Goal: Information Seeking & Learning: Learn about a topic

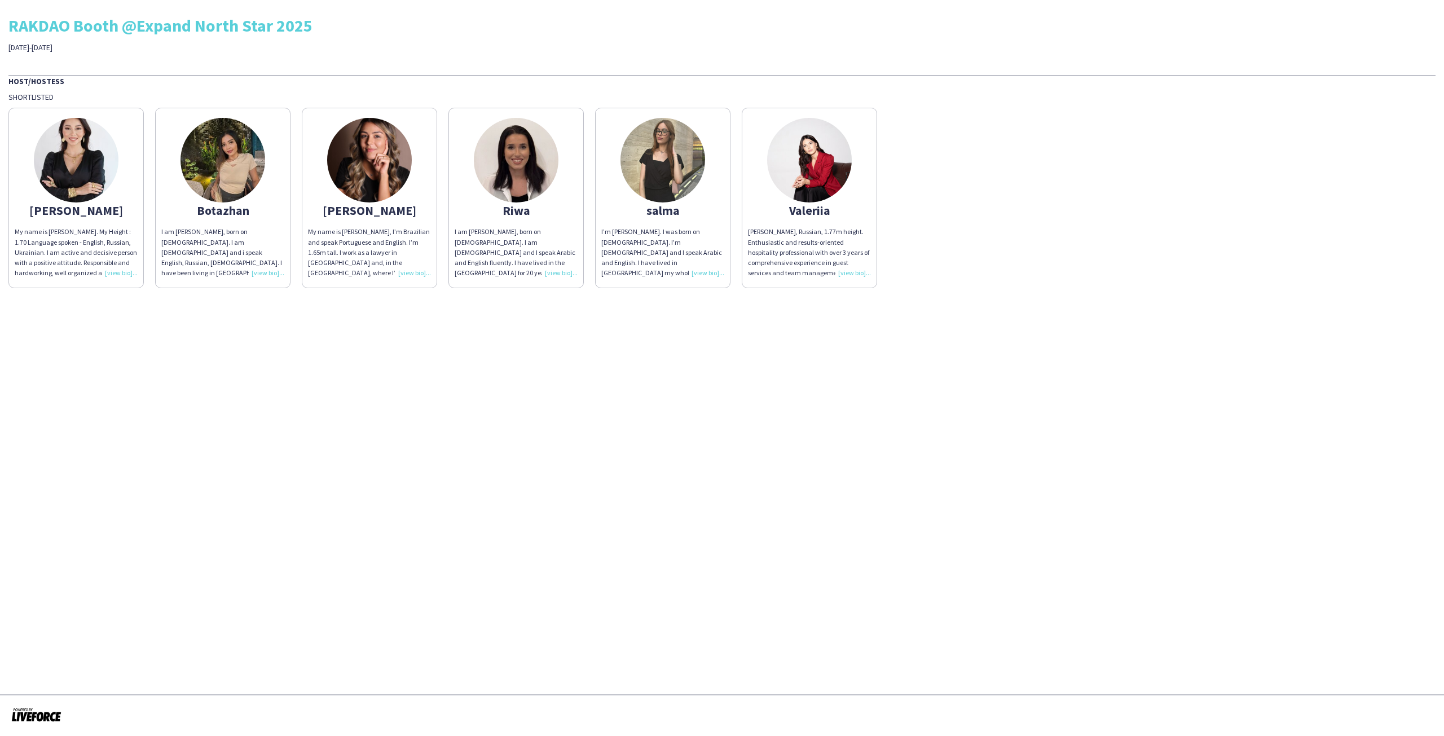
click at [109, 204] on app-share-pages-crew-card "[PERSON_NAME] My name is [PERSON_NAME]. My Height : 1.70 Language spoken - Engl…" at bounding box center [75, 198] width 135 height 180
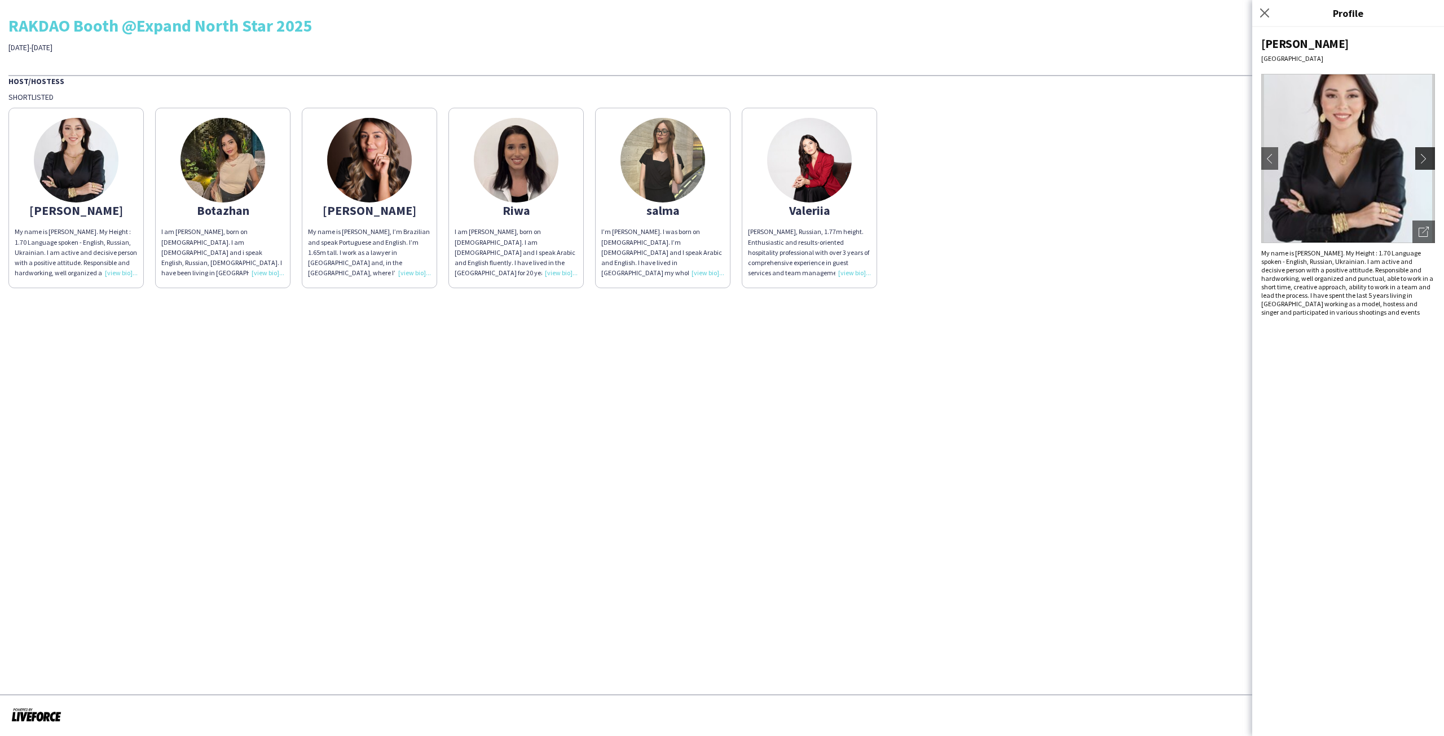
click at [1430, 157] on app-icon "chevron-right" at bounding box center [1426, 158] width 16 height 10
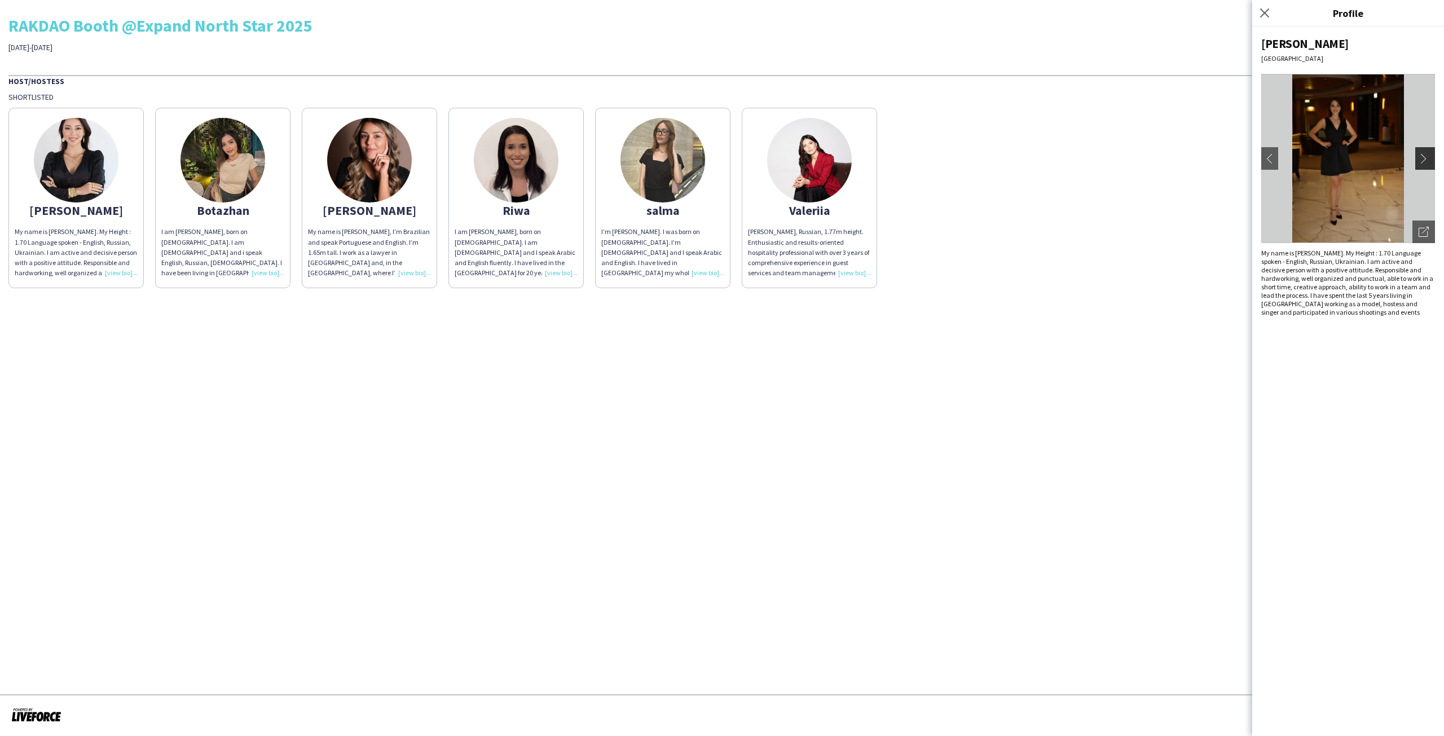
click at [1426, 160] on app-icon "chevron-right" at bounding box center [1426, 158] width 16 height 10
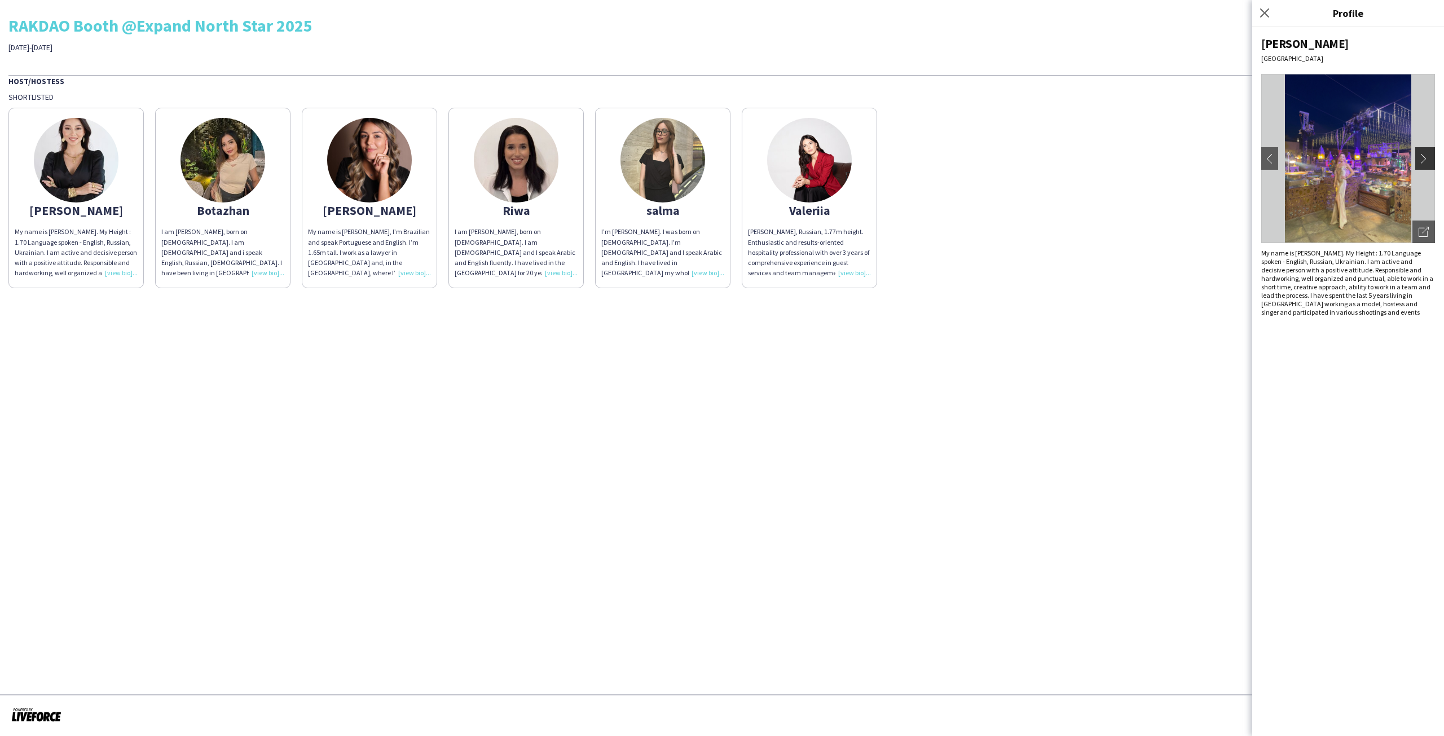
click at [1426, 160] on app-icon "chevron-right" at bounding box center [1426, 158] width 16 height 10
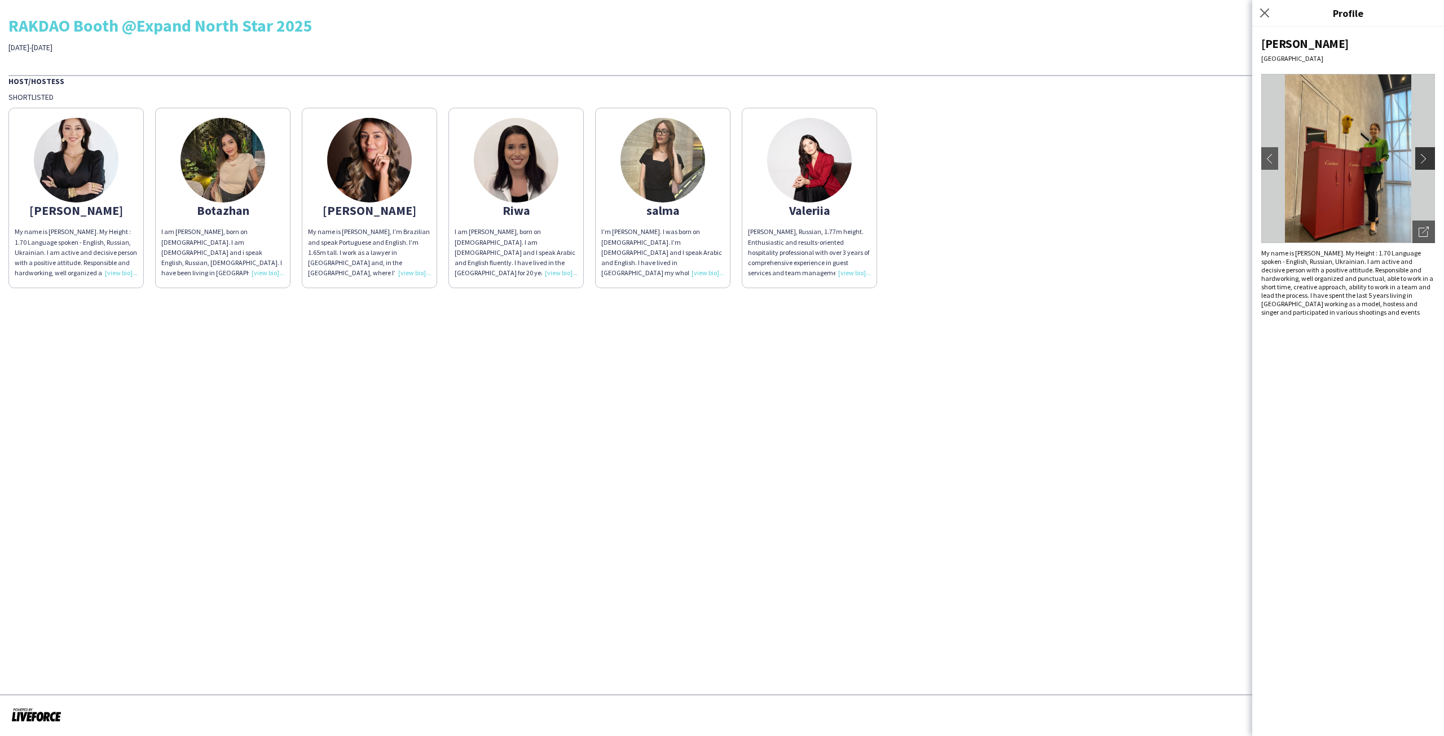
click at [1426, 160] on app-icon "chevron-right" at bounding box center [1426, 158] width 16 height 10
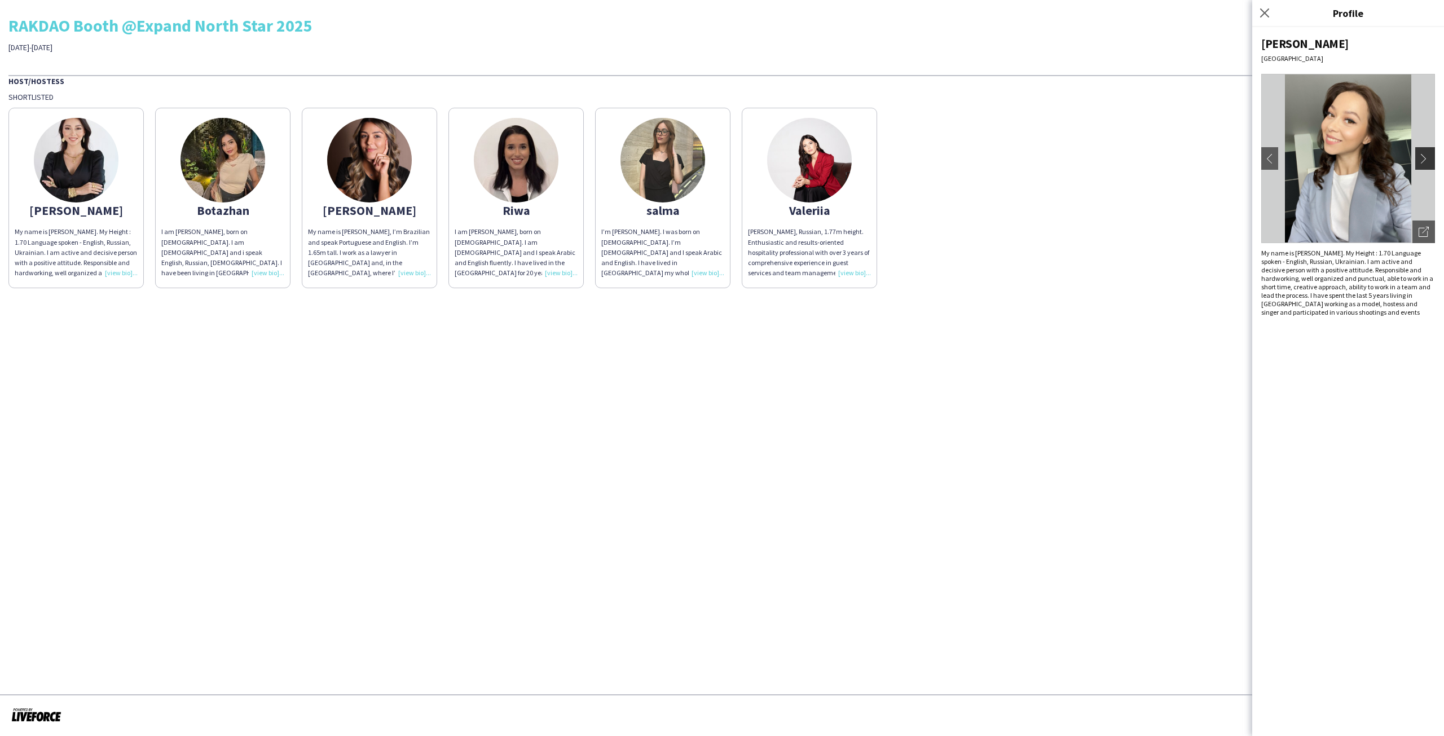
click at [1426, 160] on app-icon "chevron-right" at bounding box center [1426, 158] width 16 height 10
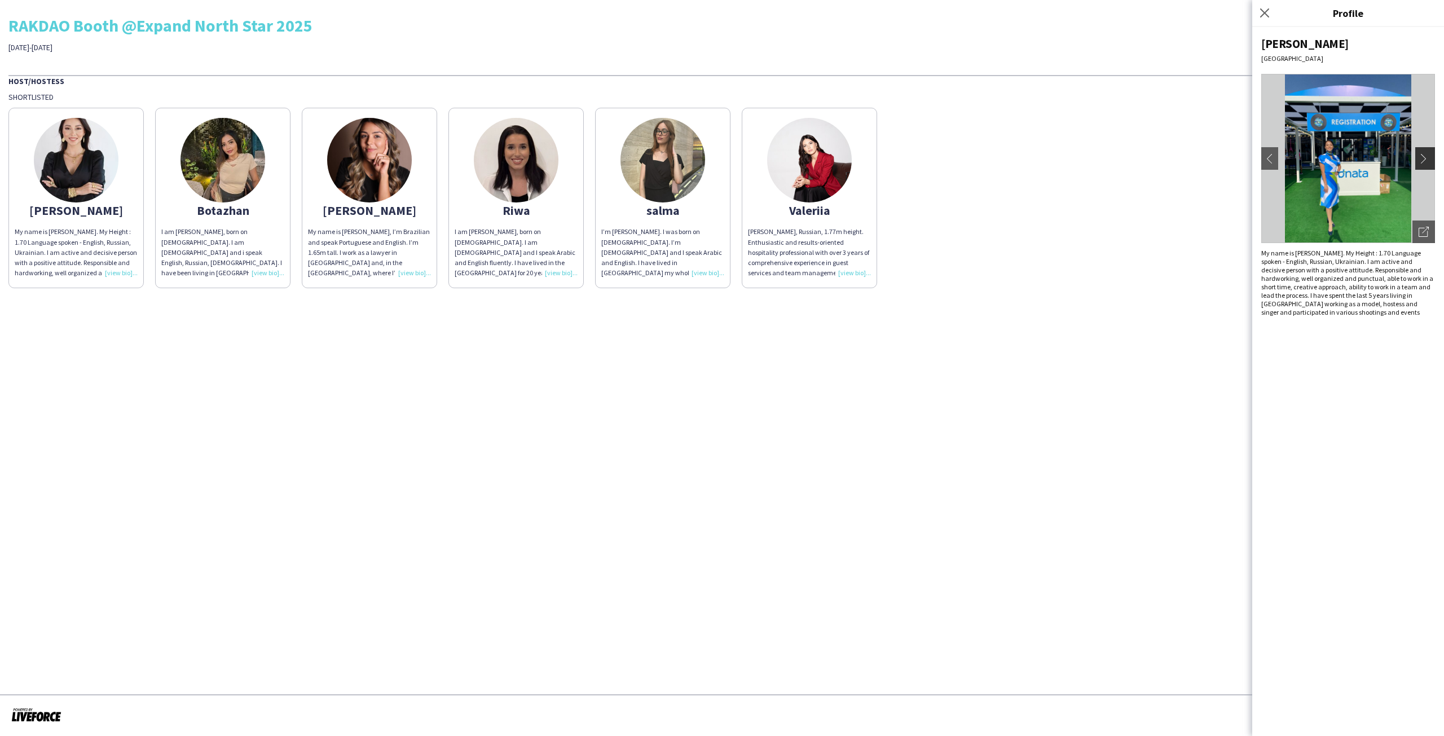
click at [1426, 160] on app-icon "chevron-right" at bounding box center [1426, 158] width 16 height 10
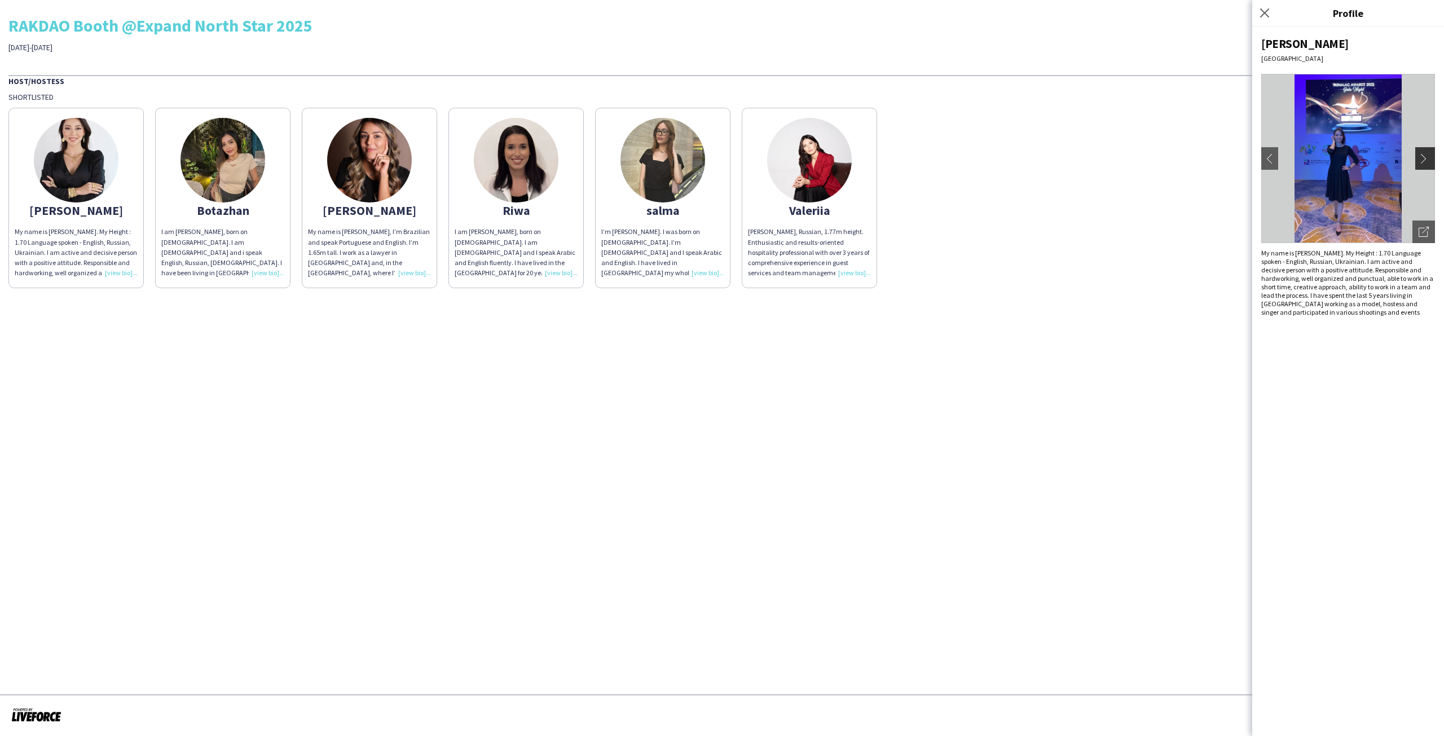
click at [1426, 160] on app-icon "chevron-right" at bounding box center [1426, 158] width 16 height 10
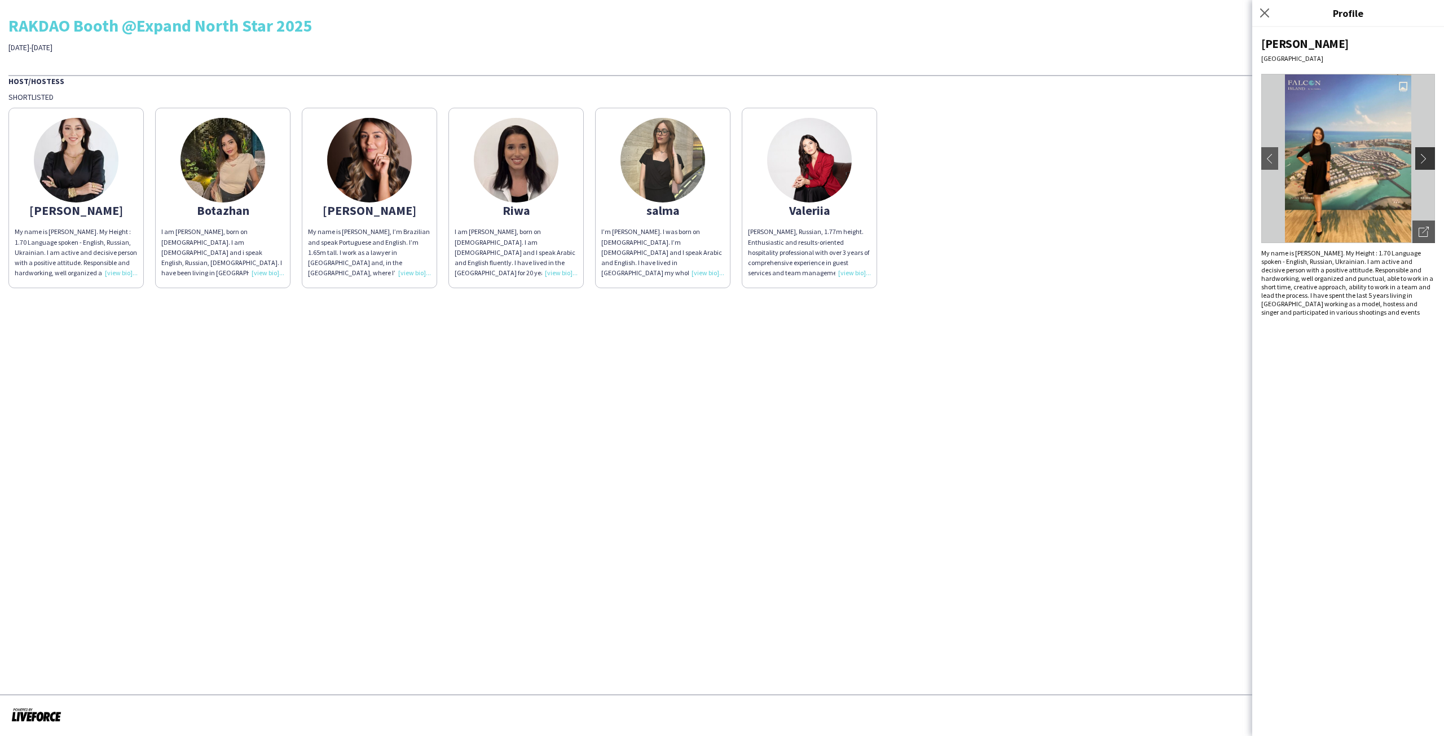
click at [1426, 160] on app-icon "chevron-right" at bounding box center [1426, 158] width 16 height 10
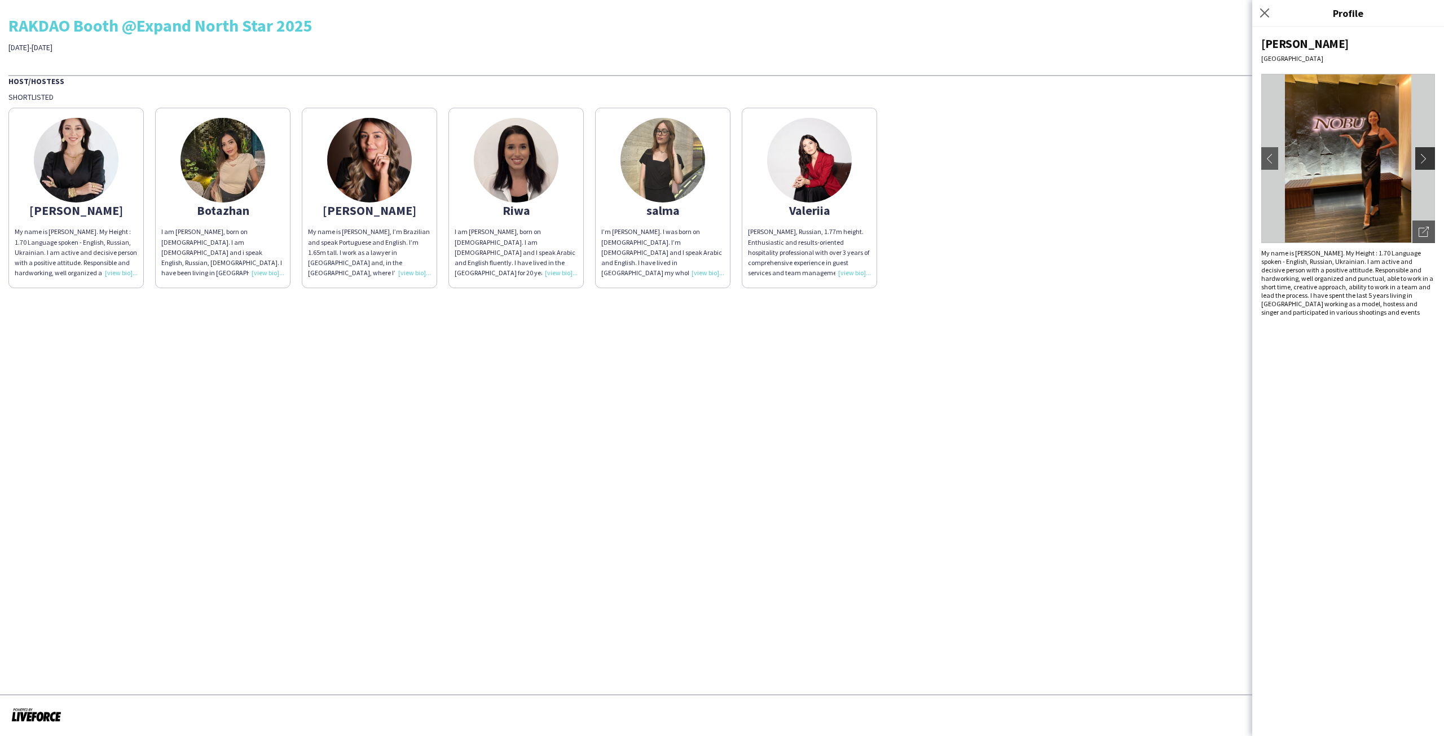
click at [1426, 160] on app-icon "chevron-right" at bounding box center [1426, 158] width 16 height 10
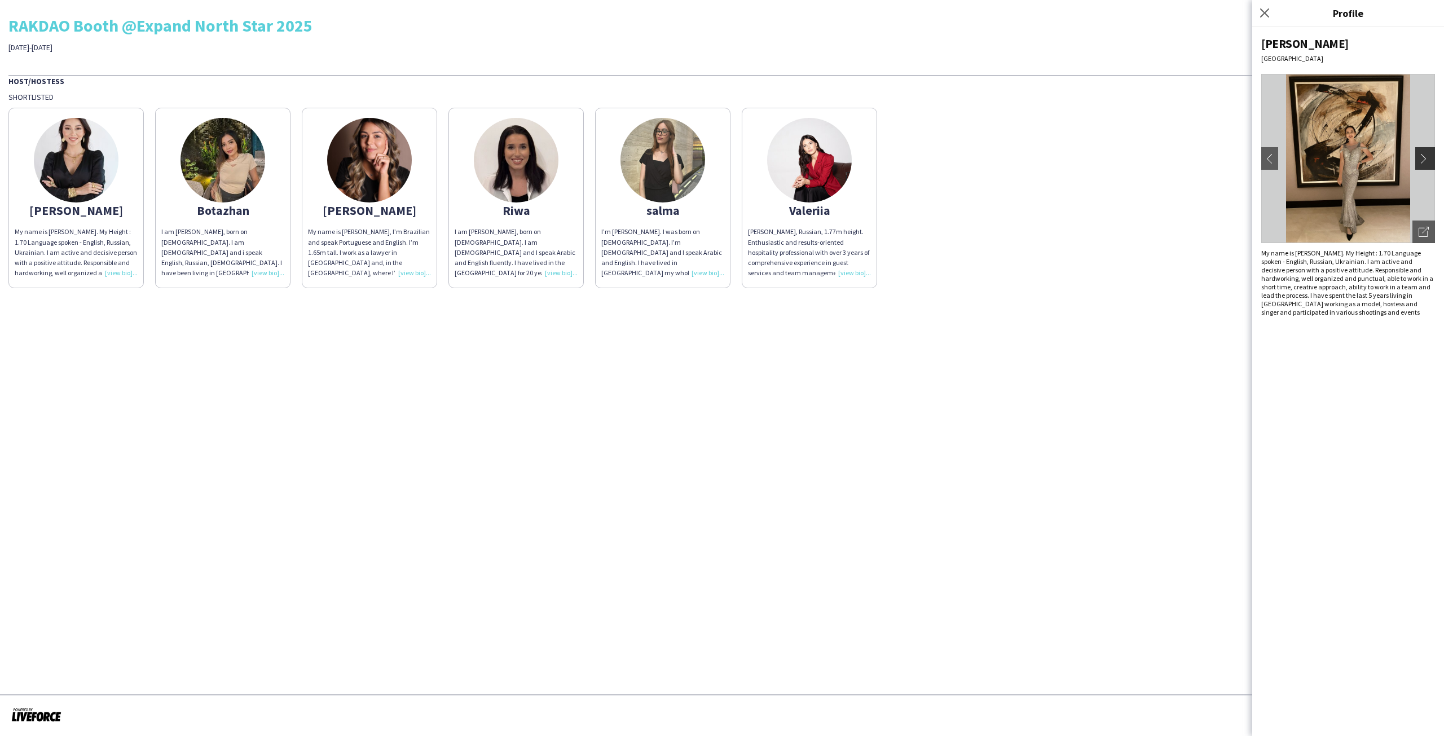
click at [1426, 160] on app-icon "chevron-right" at bounding box center [1426, 158] width 16 height 10
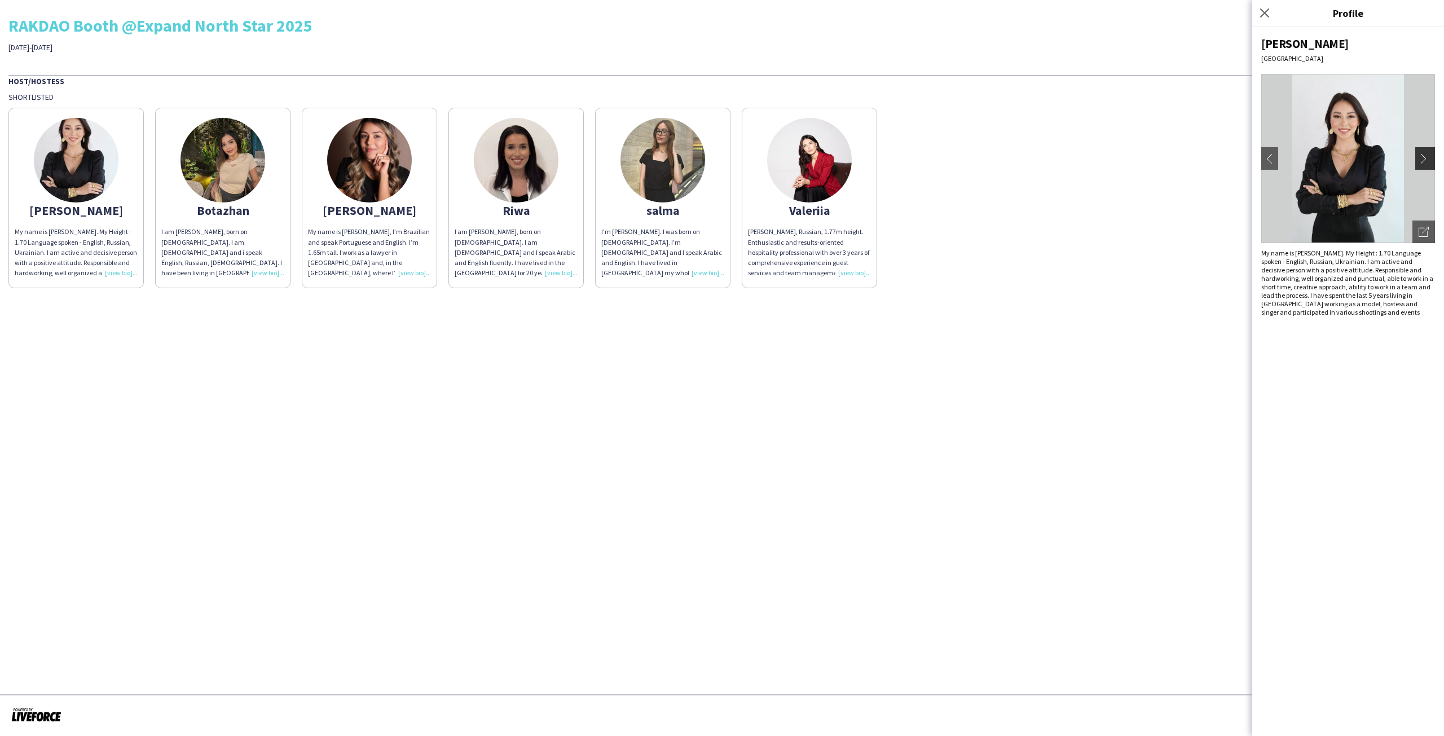
click at [1426, 160] on app-icon "chevron-right" at bounding box center [1426, 158] width 16 height 10
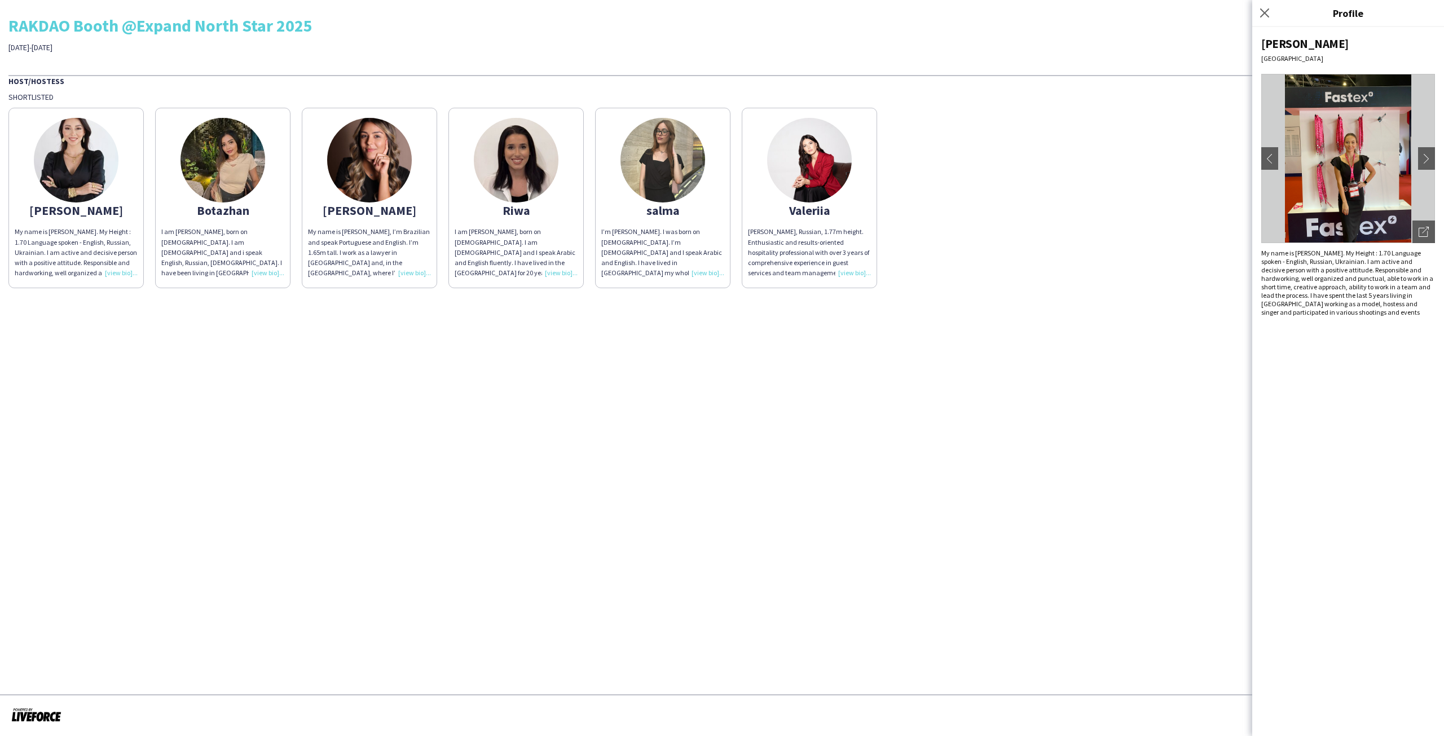
click at [234, 158] on img at bounding box center [222, 160] width 85 height 85
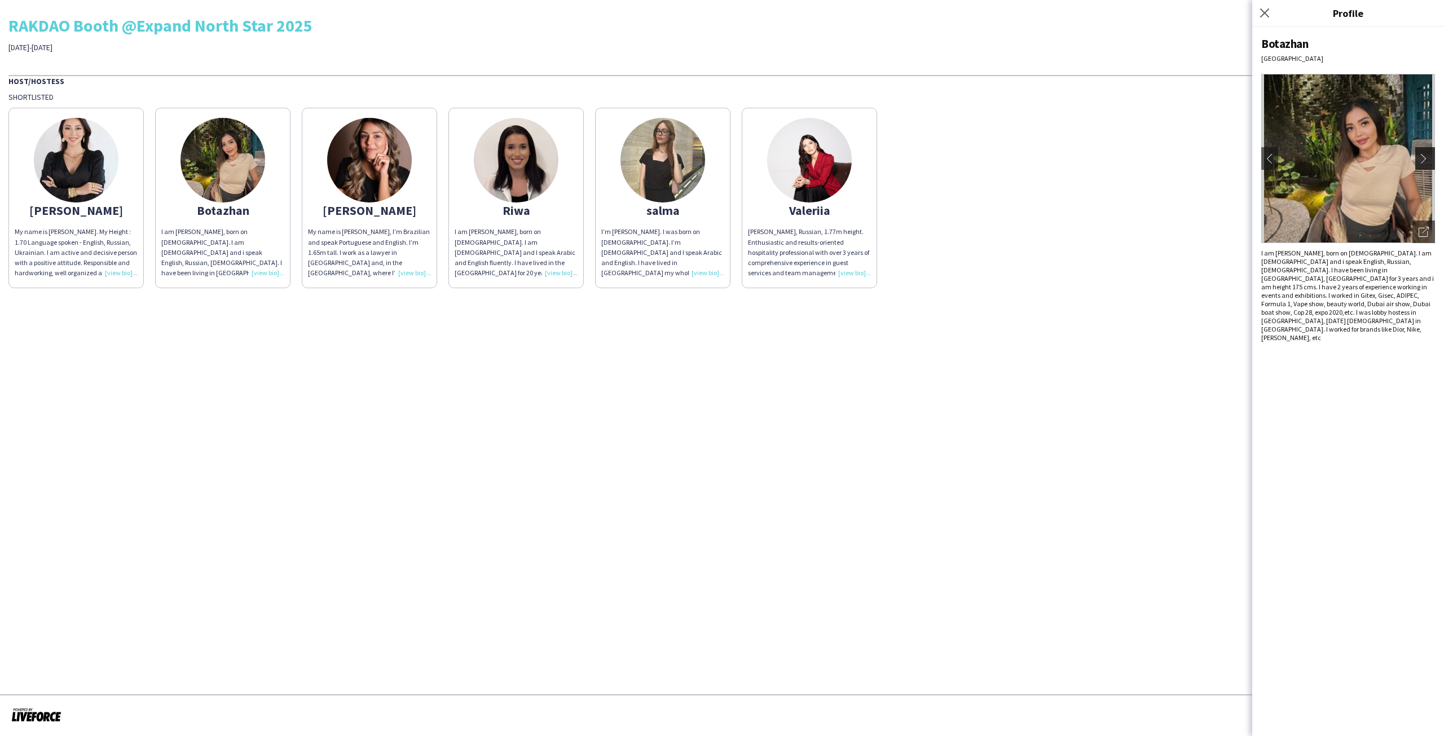
click at [1426, 160] on app-icon "chevron-right" at bounding box center [1426, 158] width 16 height 10
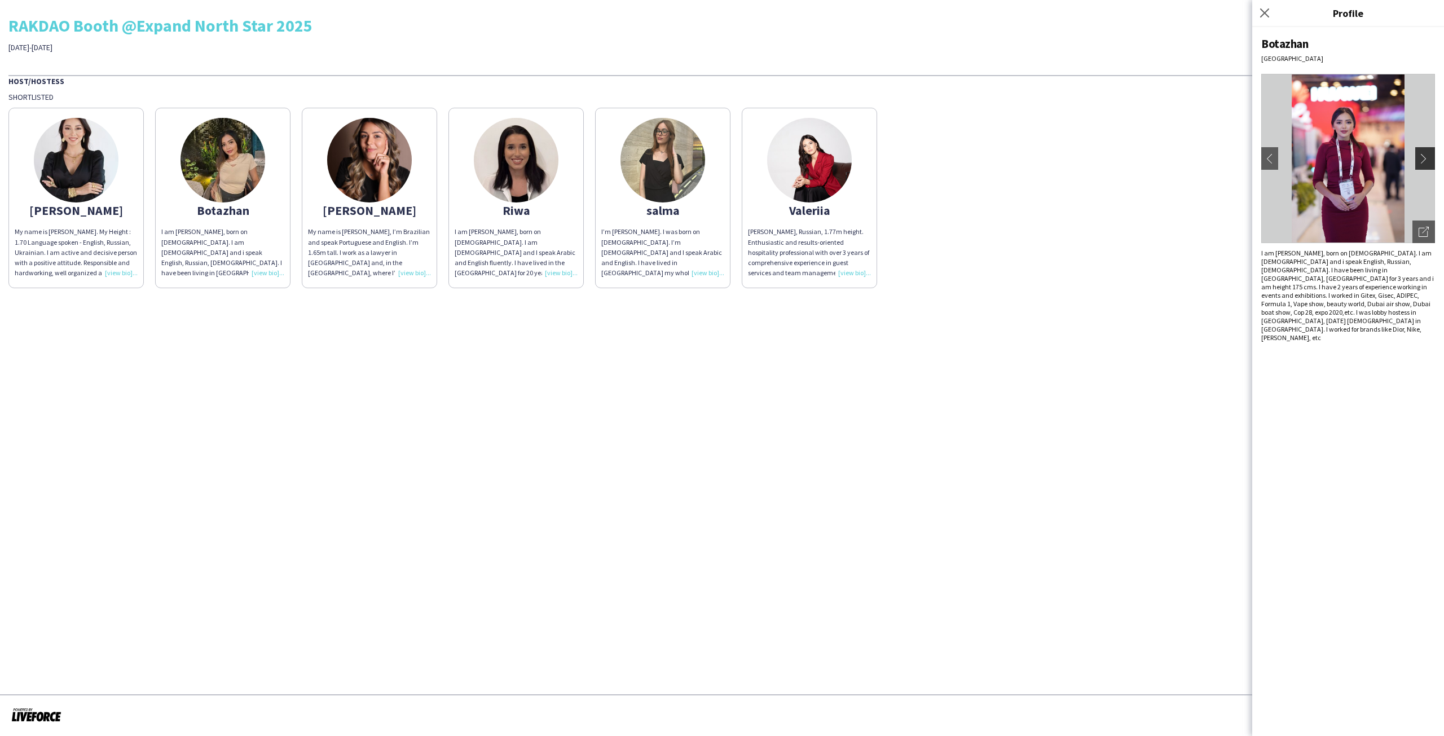
click at [1426, 160] on app-icon "chevron-right" at bounding box center [1426, 158] width 16 height 10
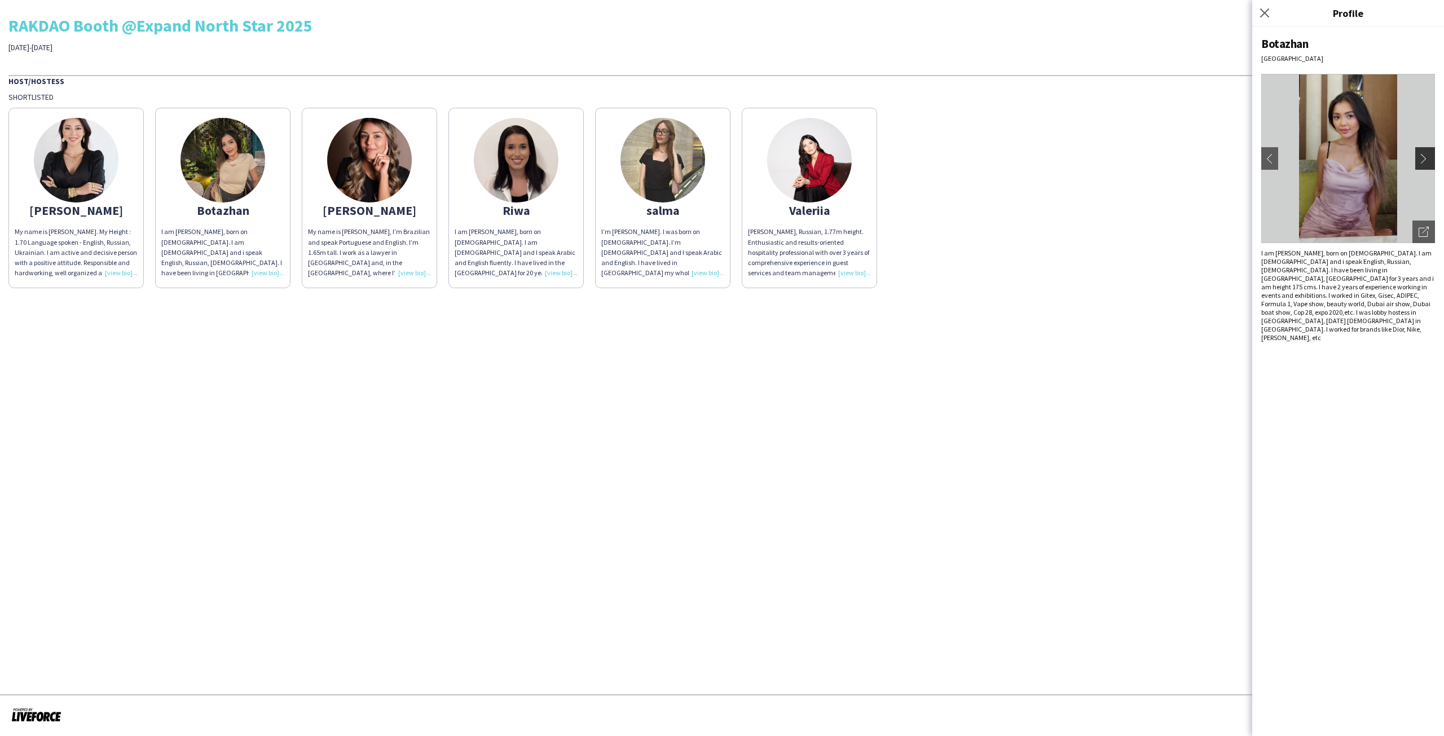
click at [1426, 162] on app-icon "chevron-right" at bounding box center [1426, 158] width 16 height 10
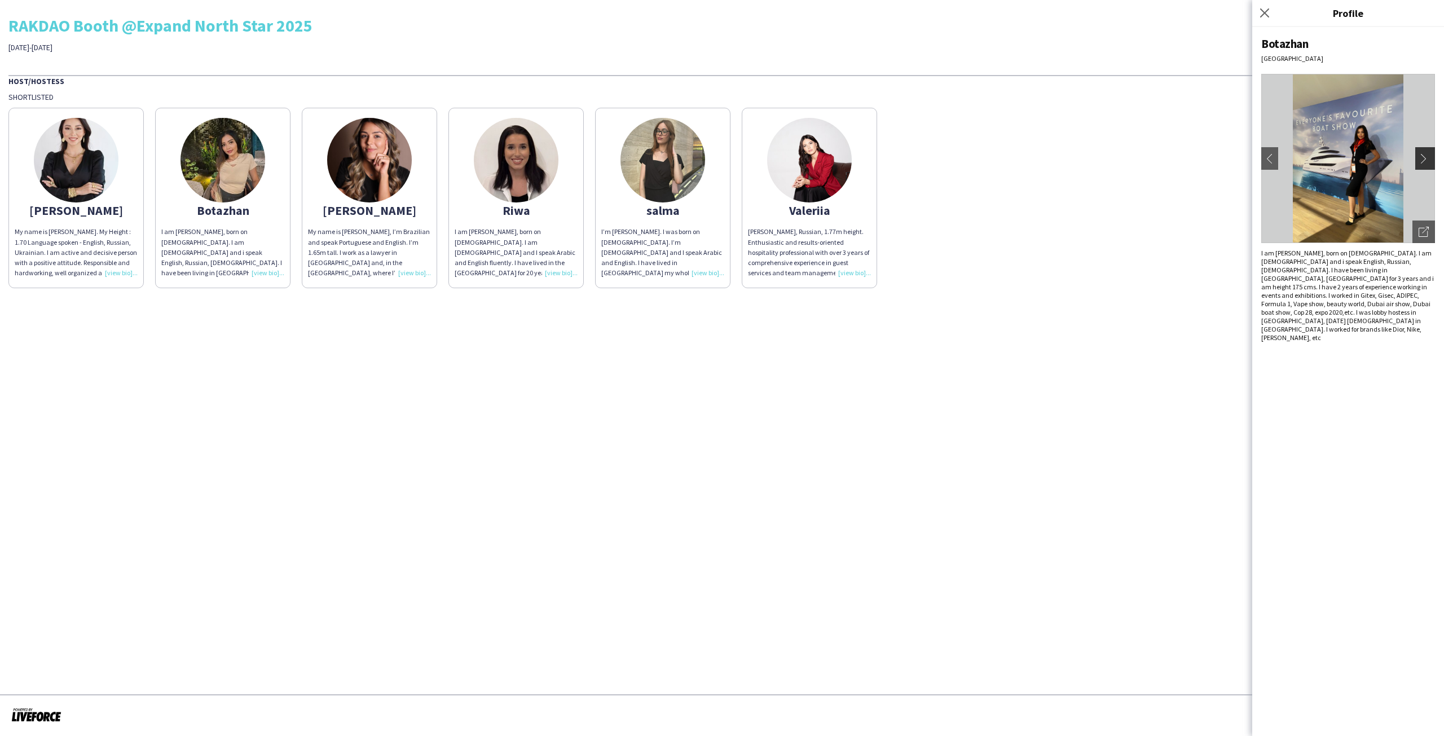
click at [1426, 162] on app-icon "chevron-right" at bounding box center [1426, 158] width 16 height 10
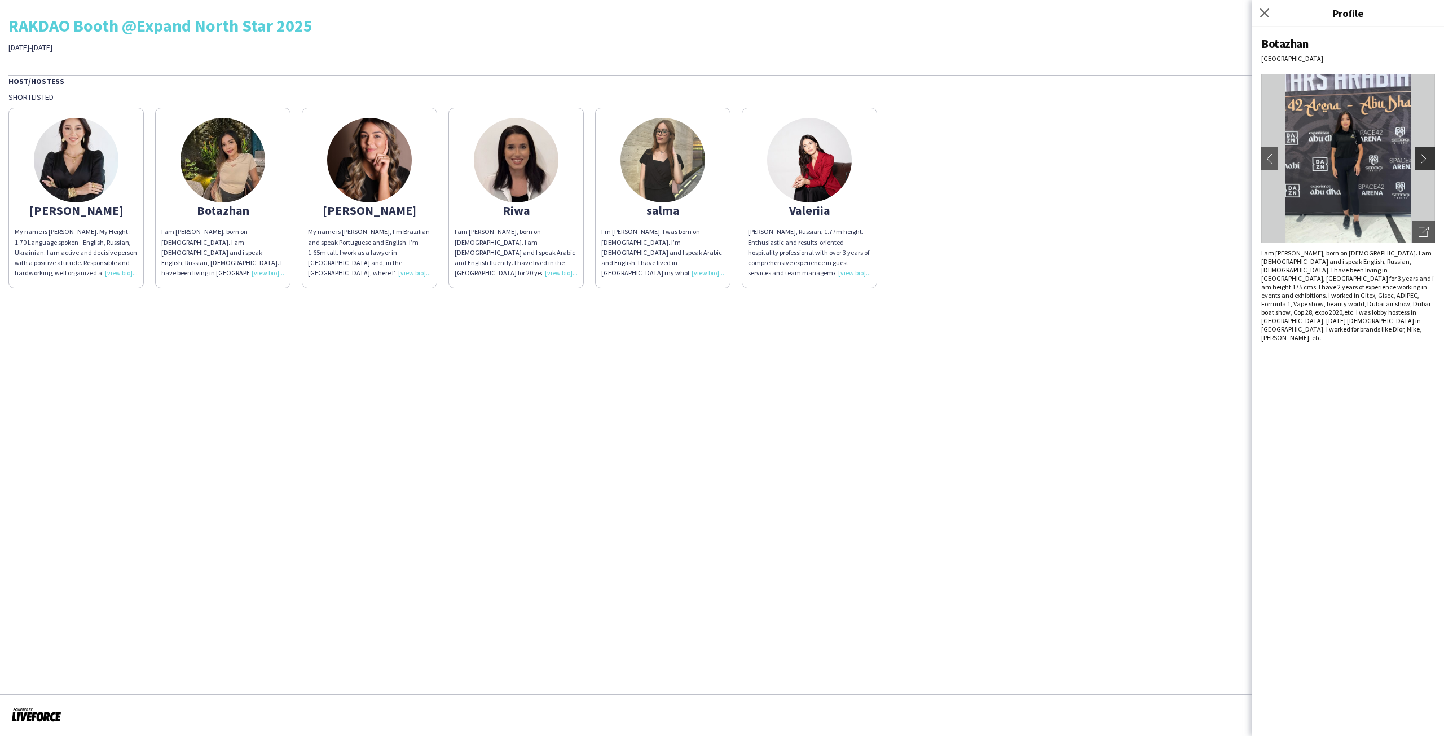
click at [1426, 161] on app-icon "chevron-right" at bounding box center [1426, 158] width 16 height 10
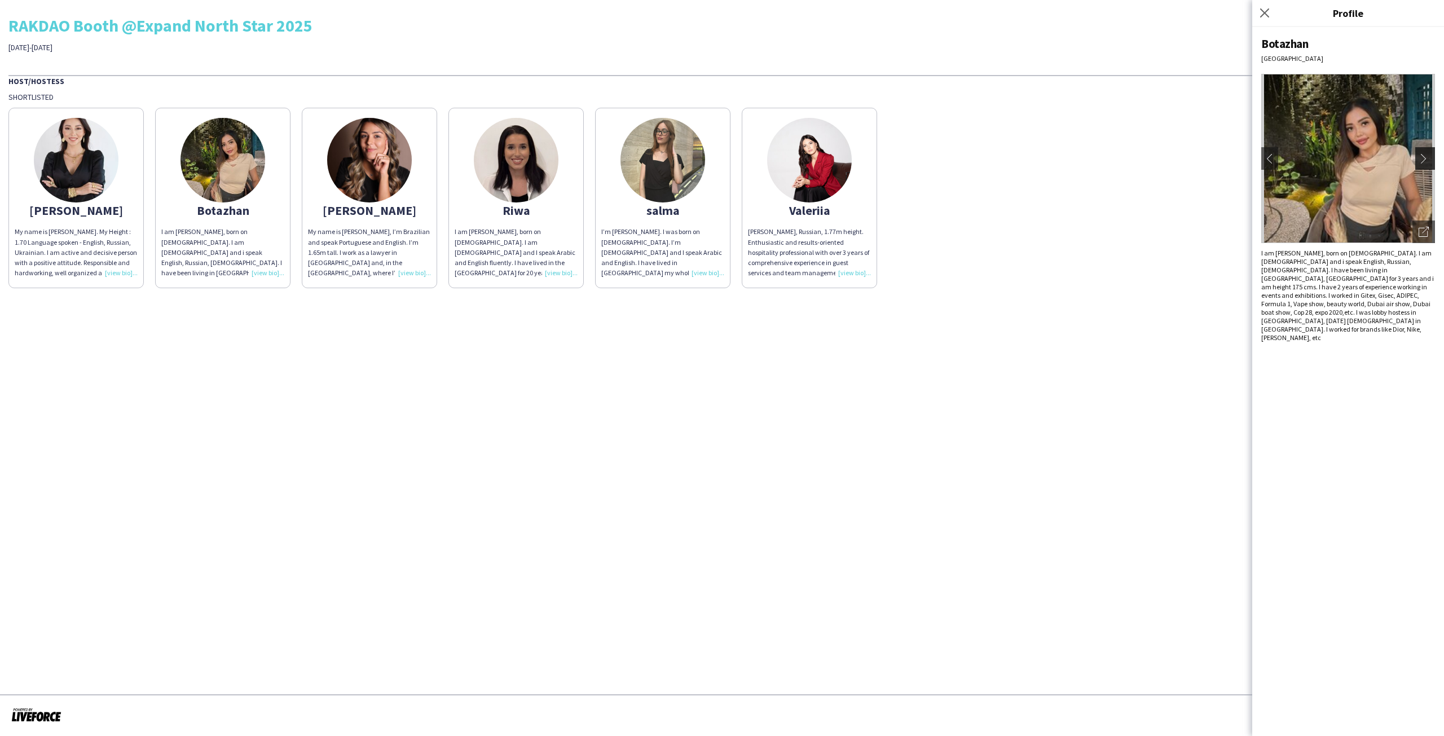
click at [1426, 161] on app-icon "chevron-right" at bounding box center [1426, 158] width 16 height 10
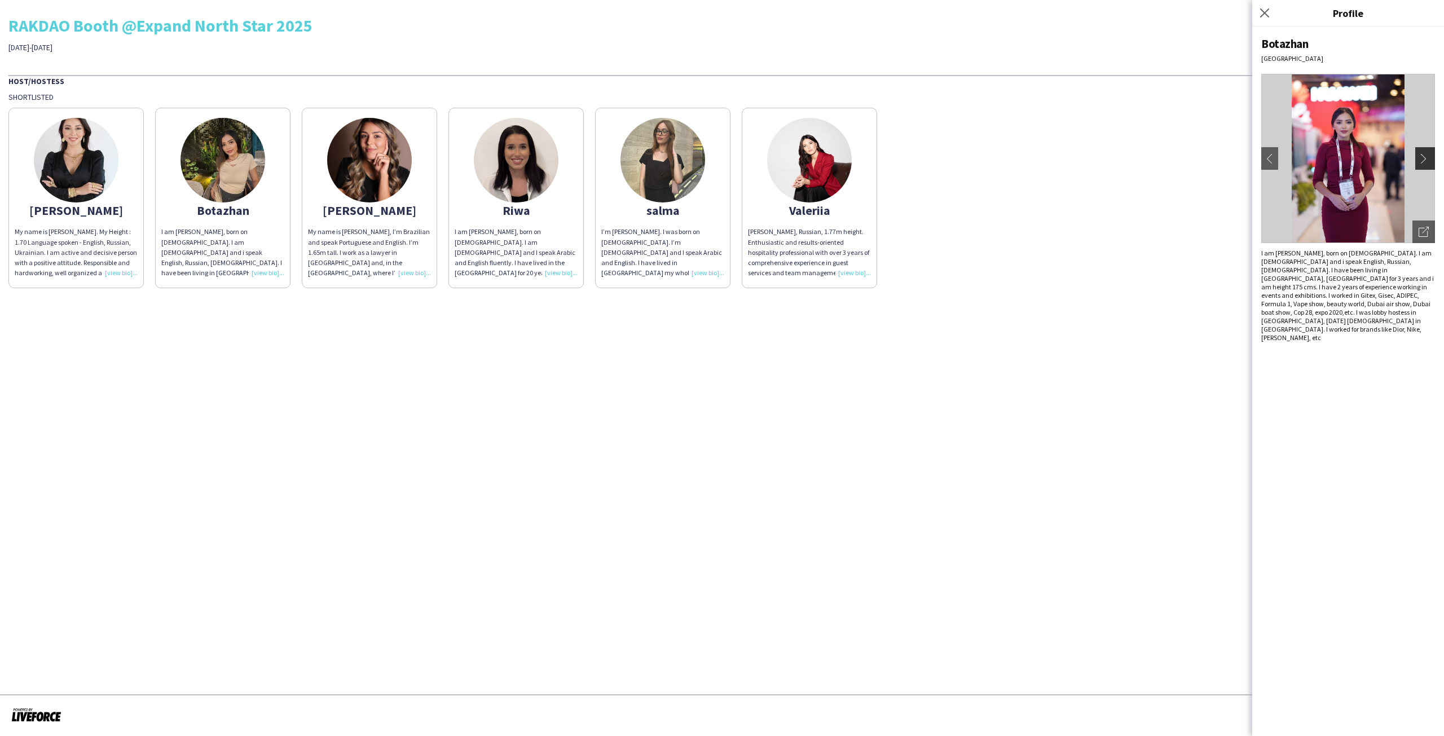
click at [1425, 161] on app-icon "chevron-right" at bounding box center [1426, 158] width 16 height 10
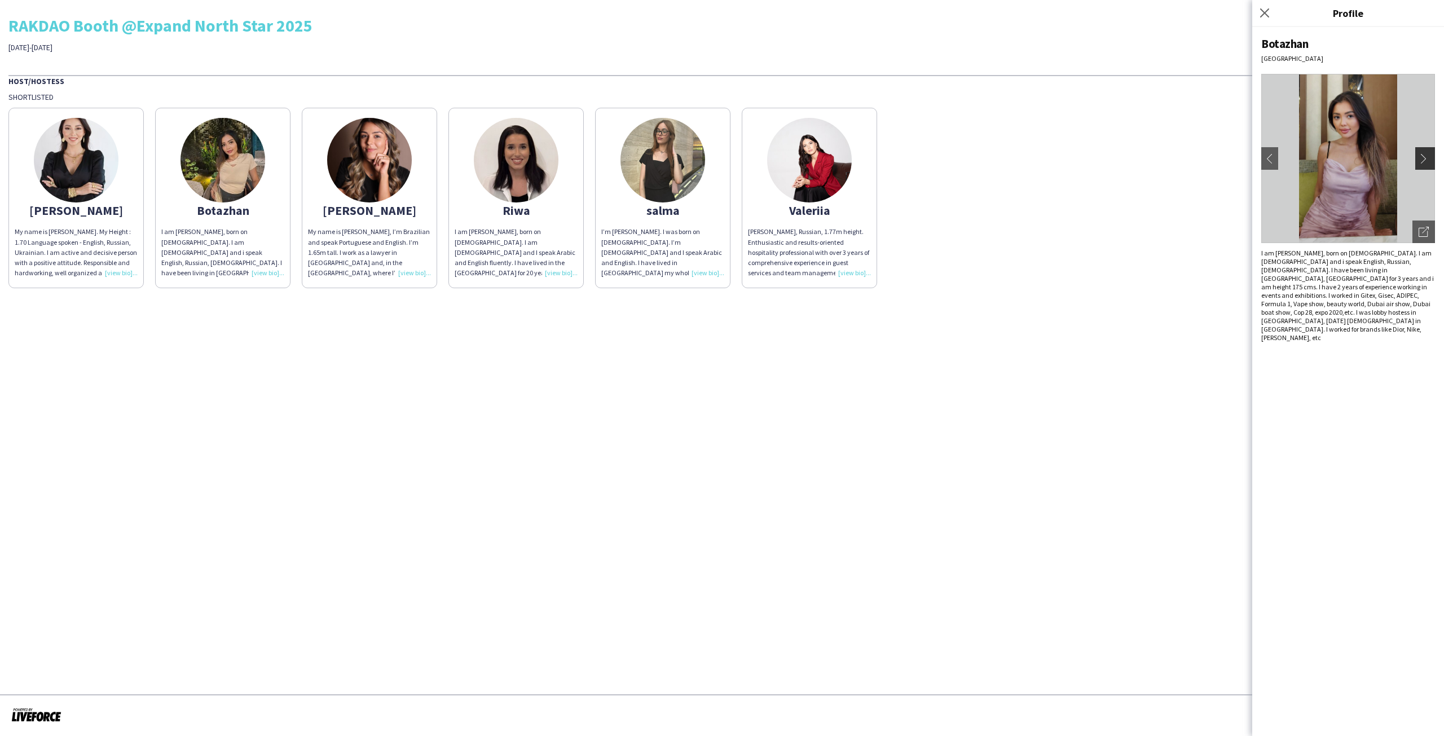
click at [1425, 158] on app-icon "chevron-right" at bounding box center [1426, 158] width 16 height 10
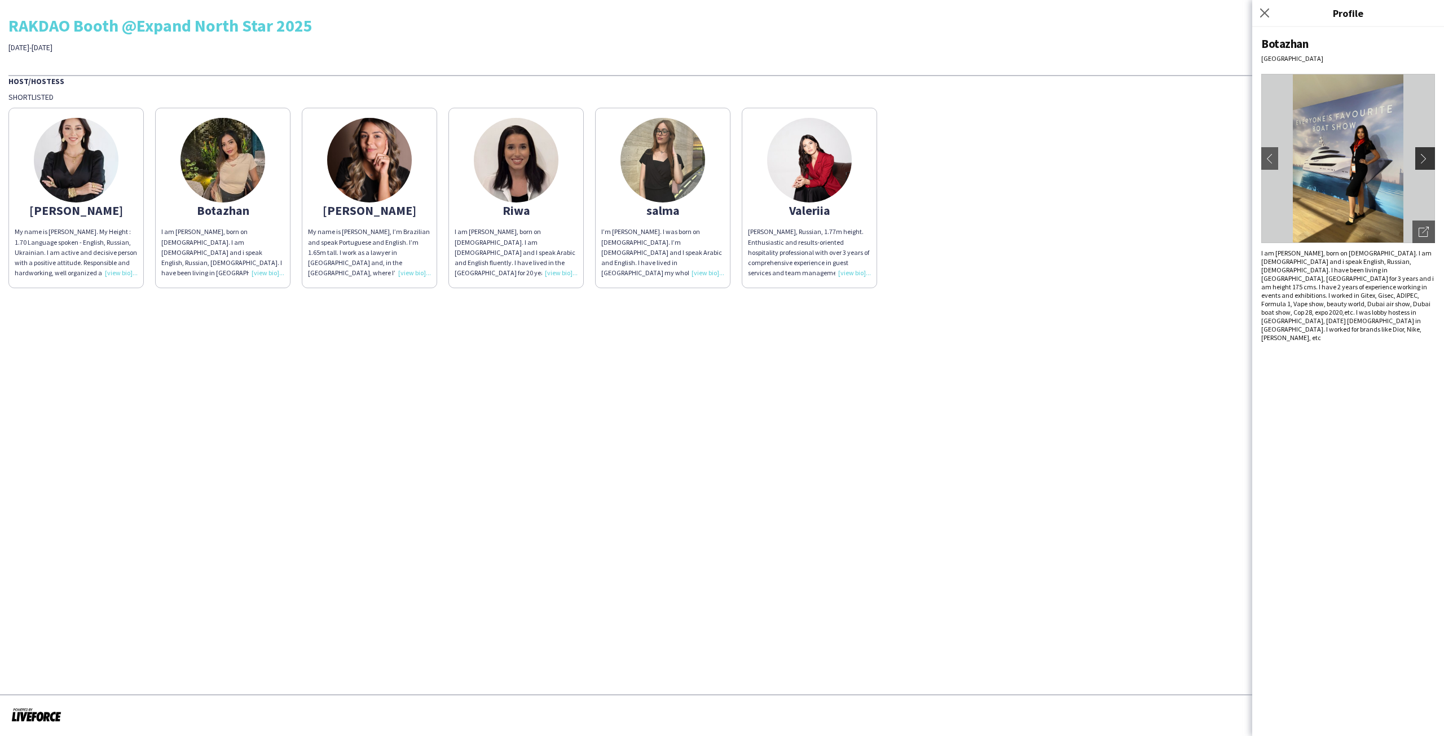
drag, startPoint x: 1423, startPoint y: 153, endPoint x: 1418, endPoint y: 156, distance: 6.6
click at [1419, 155] on button "chevron-right" at bounding box center [1426, 158] width 23 height 23
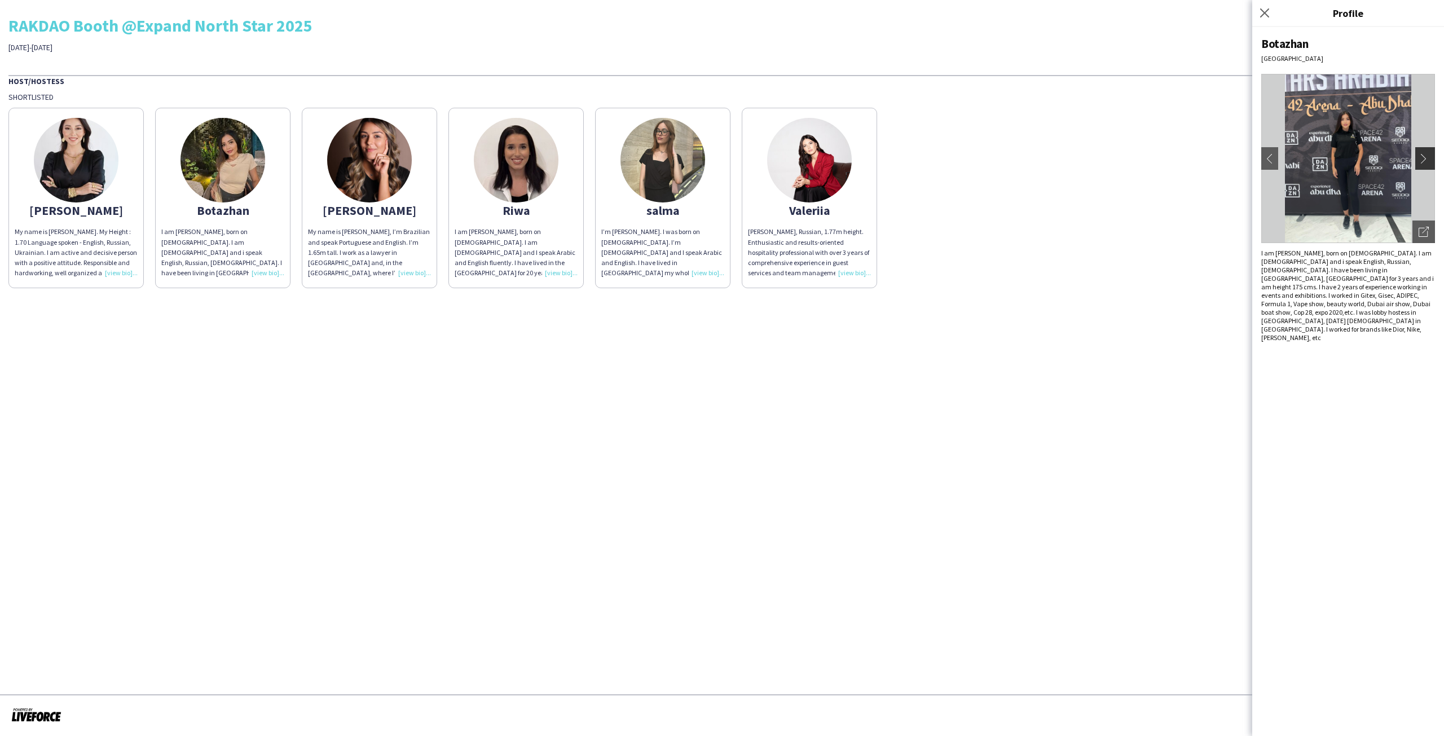
click at [1417, 163] on button "chevron-right" at bounding box center [1426, 158] width 23 height 23
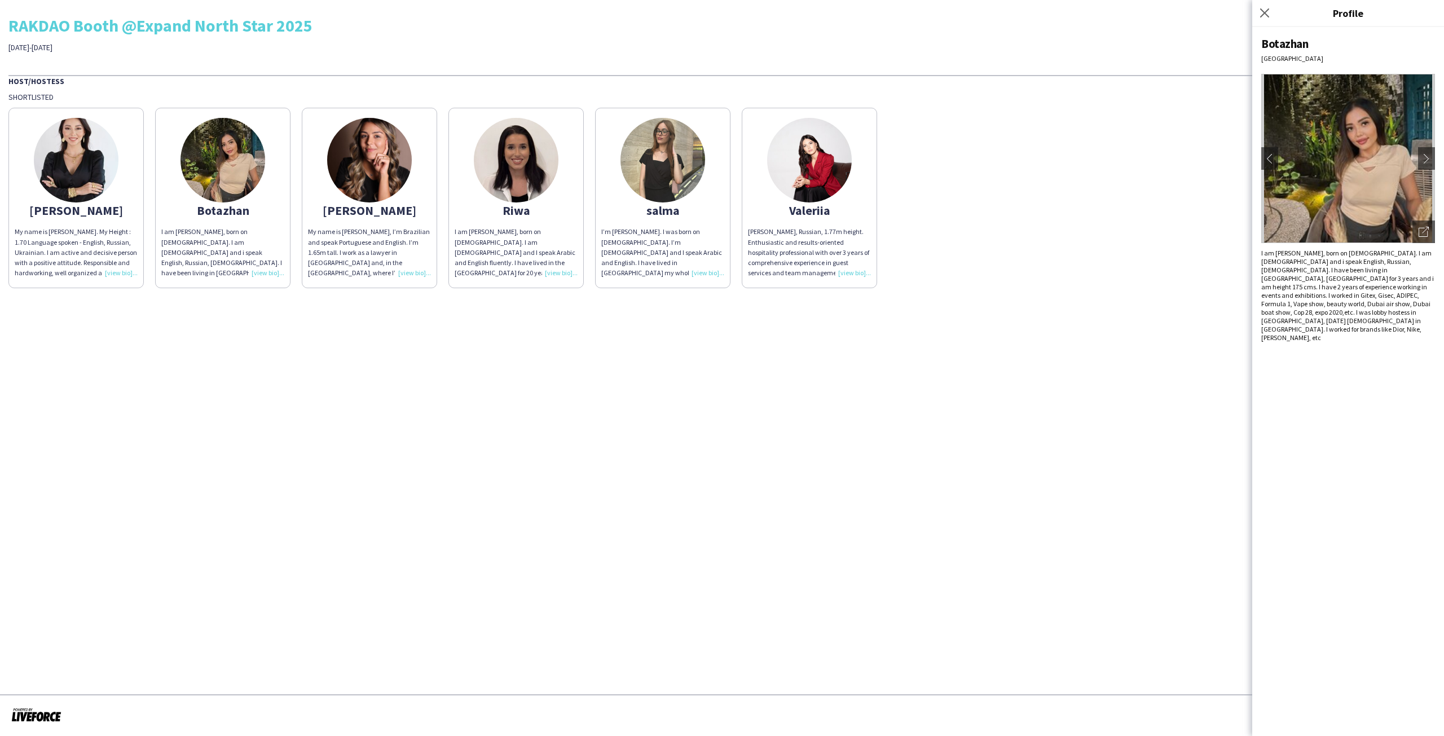
click at [1411, 160] on app-photos-slider "chevron-left chevron-right Open photos pop-in" at bounding box center [1348, 158] width 174 height 169
drag, startPoint x: 344, startPoint y: 162, endPoint x: 351, endPoint y: 159, distance: 7.6
click at [345, 161] on img at bounding box center [369, 160] width 85 height 85
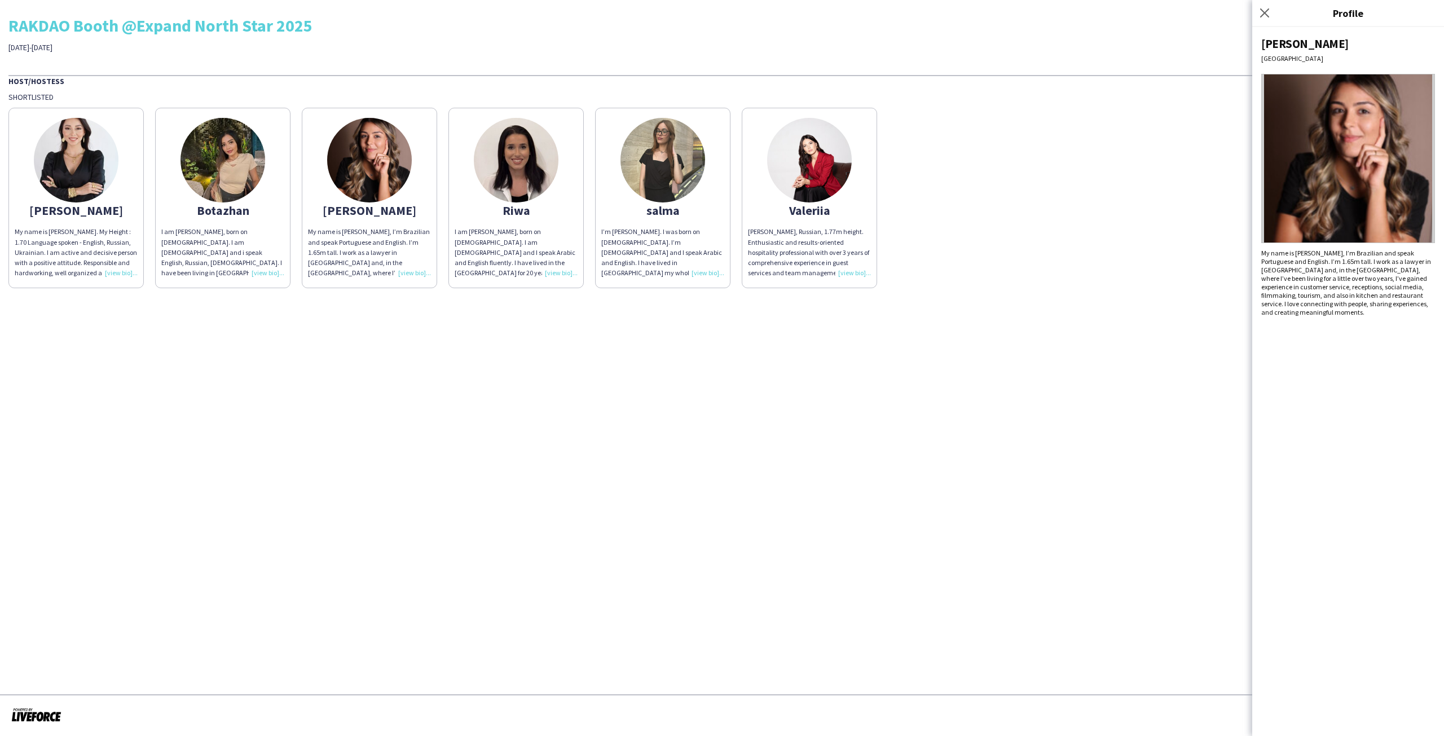
click at [1431, 150] on img at bounding box center [1348, 158] width 174 height 169
click at [527, 152] on img at bounding box center [516, 160] width 85 height 85
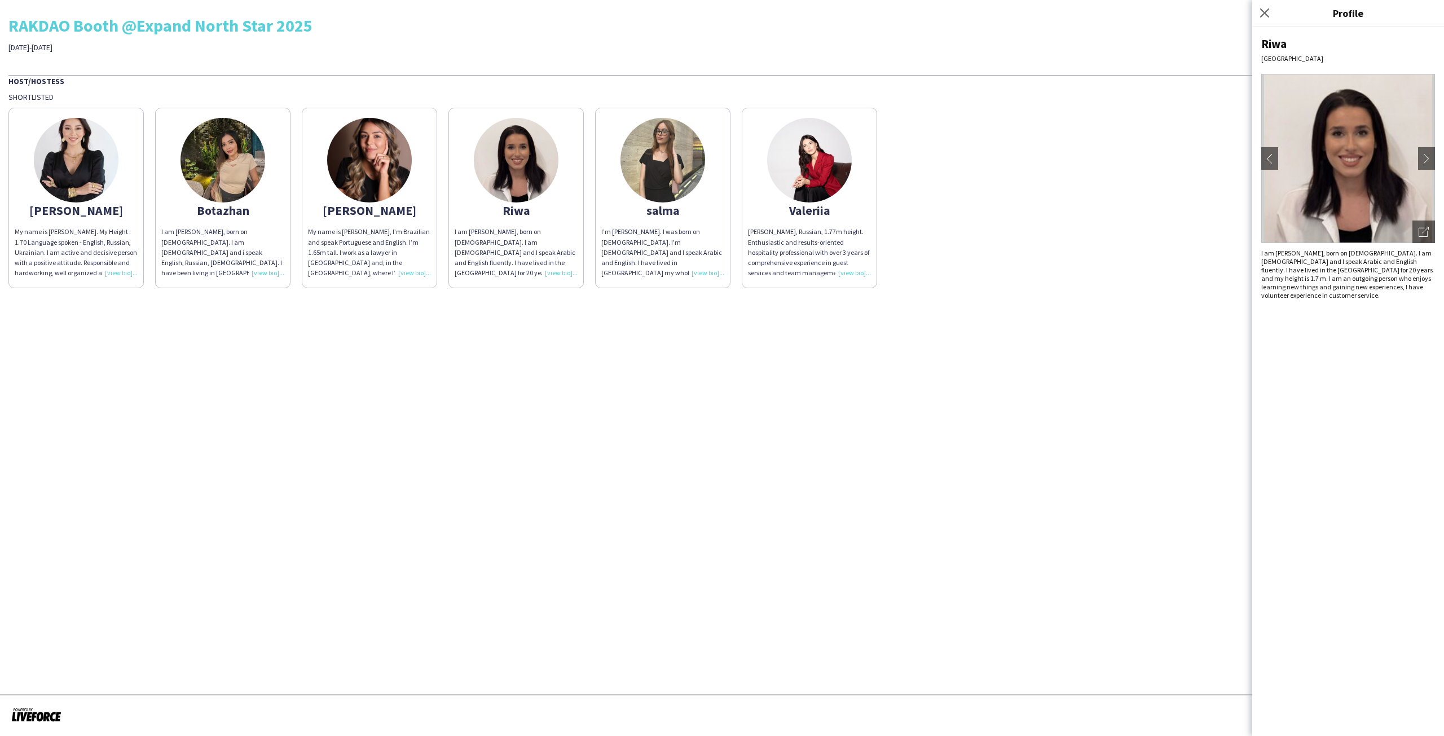
click at [1435, 158] on div "Riwa [GEOGRAPHIC_DATA] chevron-left chevron-right Open photos pop-in I am [PERS…" at bounding box center [1348, 381] width 192 height 709
click at [1430, 159] on app-icon "chevron-right" at bounding box center [1426, 158] width 16 height 10
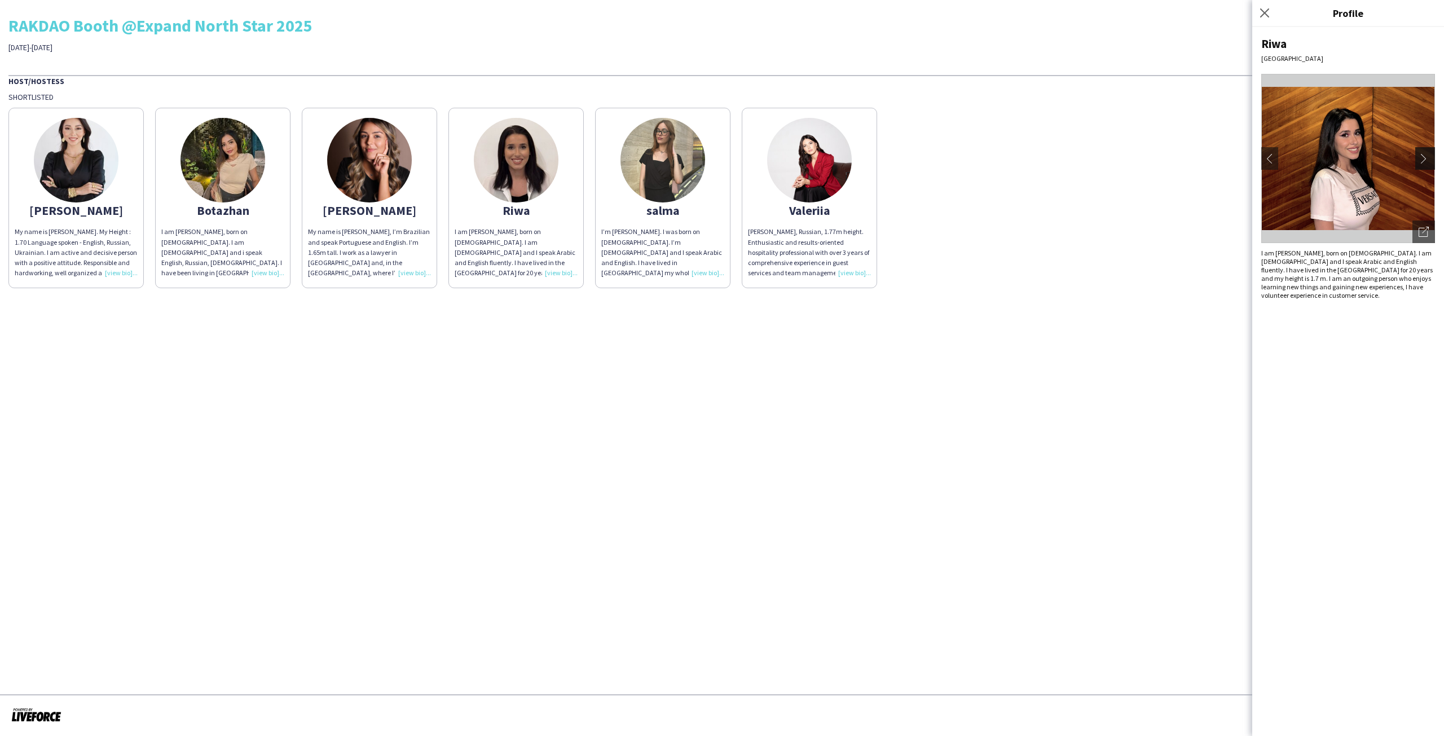
click at [1427, 157] on app-icon "chevron-right" at bounding box center [1426, 158] width 16 height 10
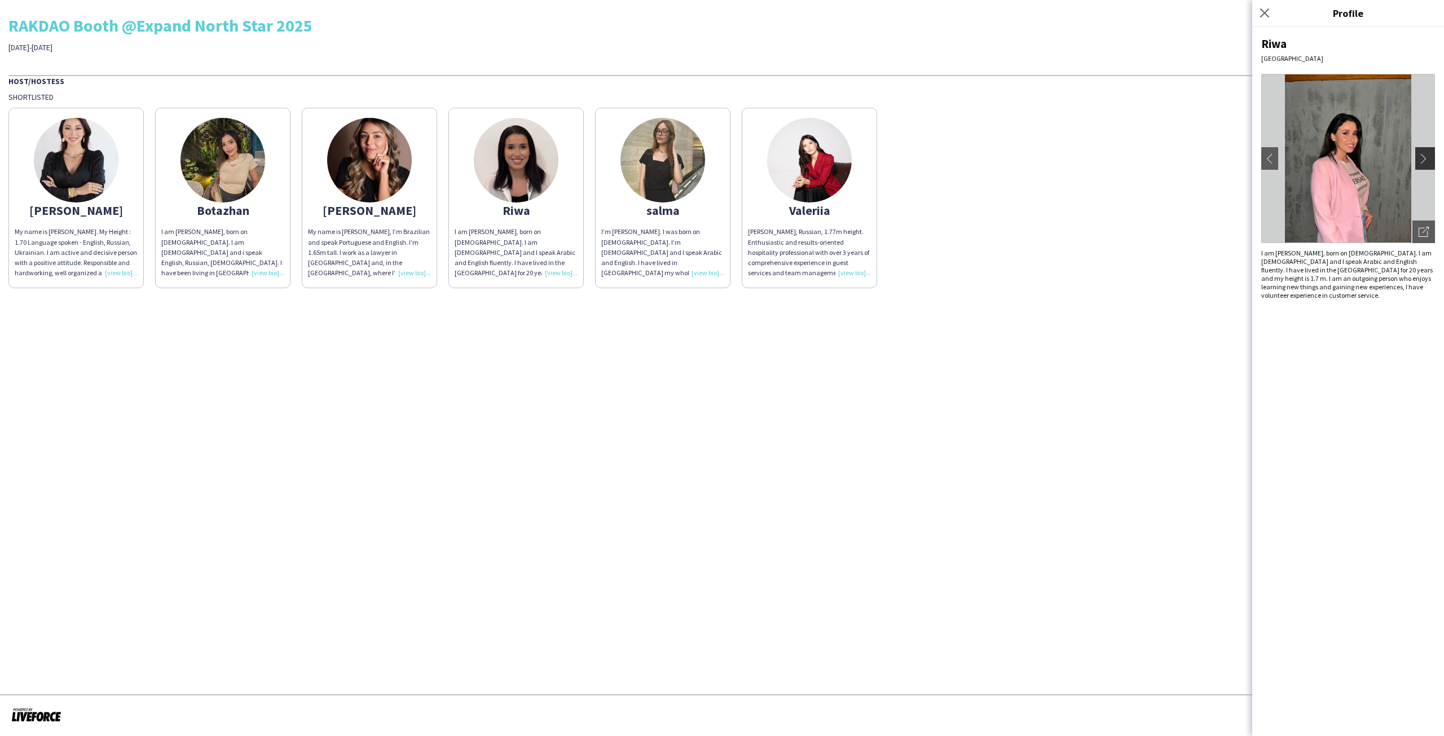
click at [1427, 157] on app-icon "chevron-right" at bounding box center [1426, 158] width 16 height 10
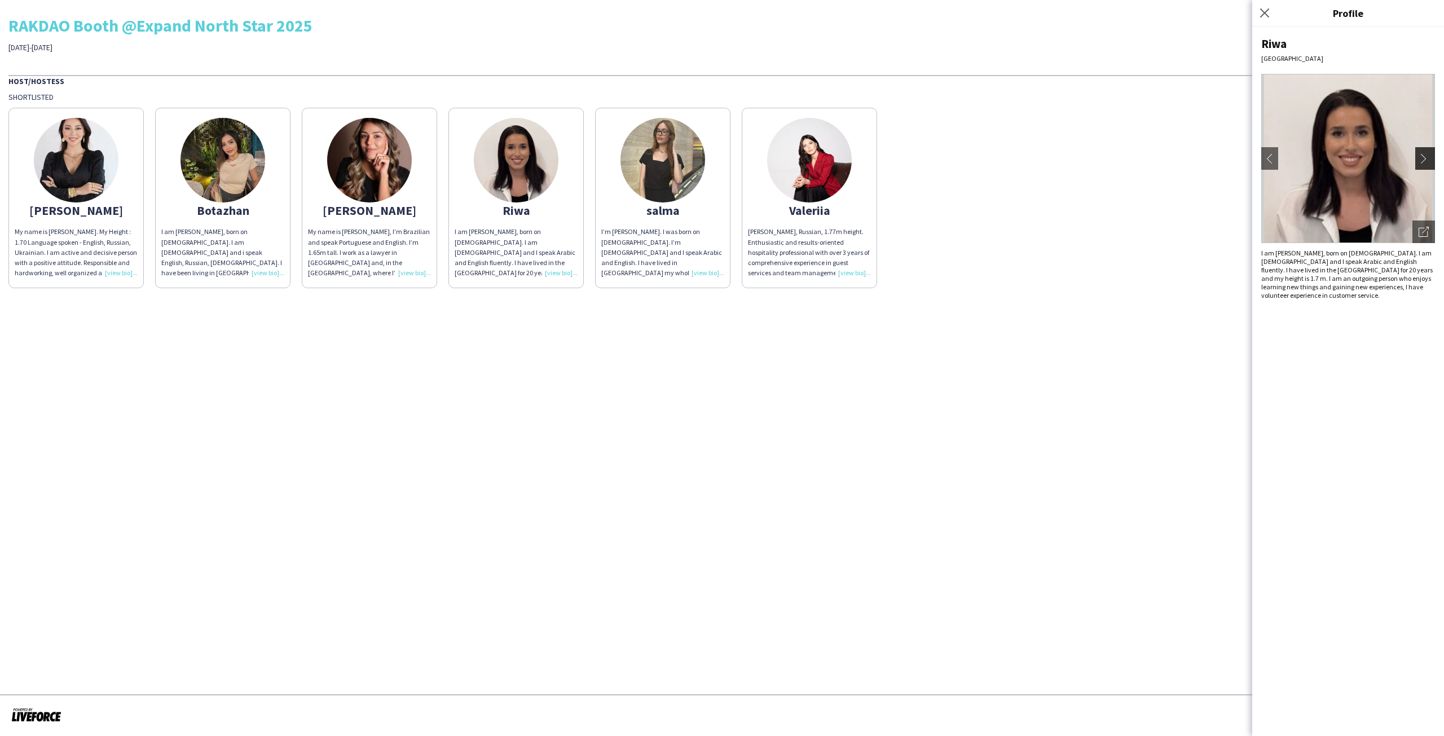
click at [1427, 157] on app-icon "chevron-right" at bounding box center [1426, 158] width 16 height 10
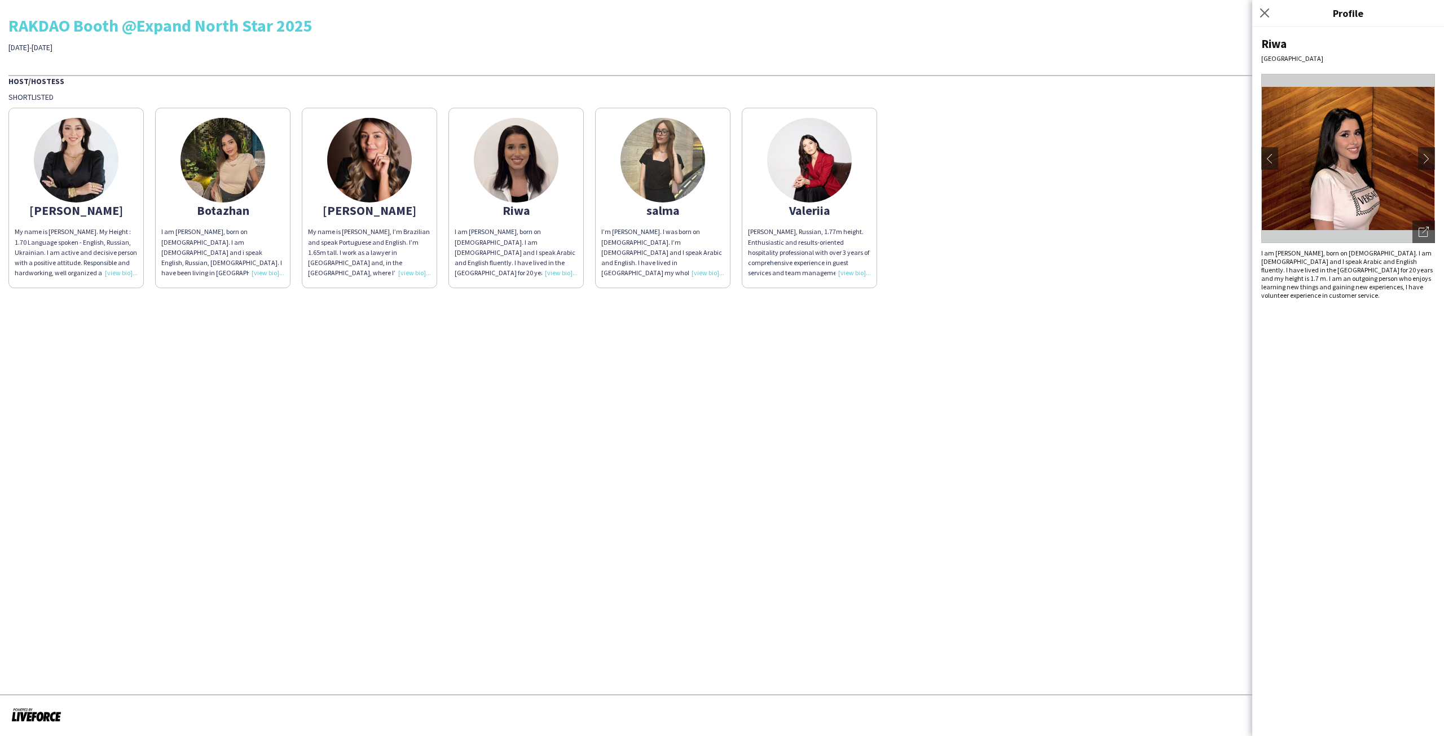
click at [693, 189] on app-share-pages-crew-card "salma I’m [PERSON_NAME]. I was born on [DEMOGRAPHIC_DATA]. I’m [DEMOGRAPHIC_DAT…" at bounding box center [662, 198] width 135 height 180
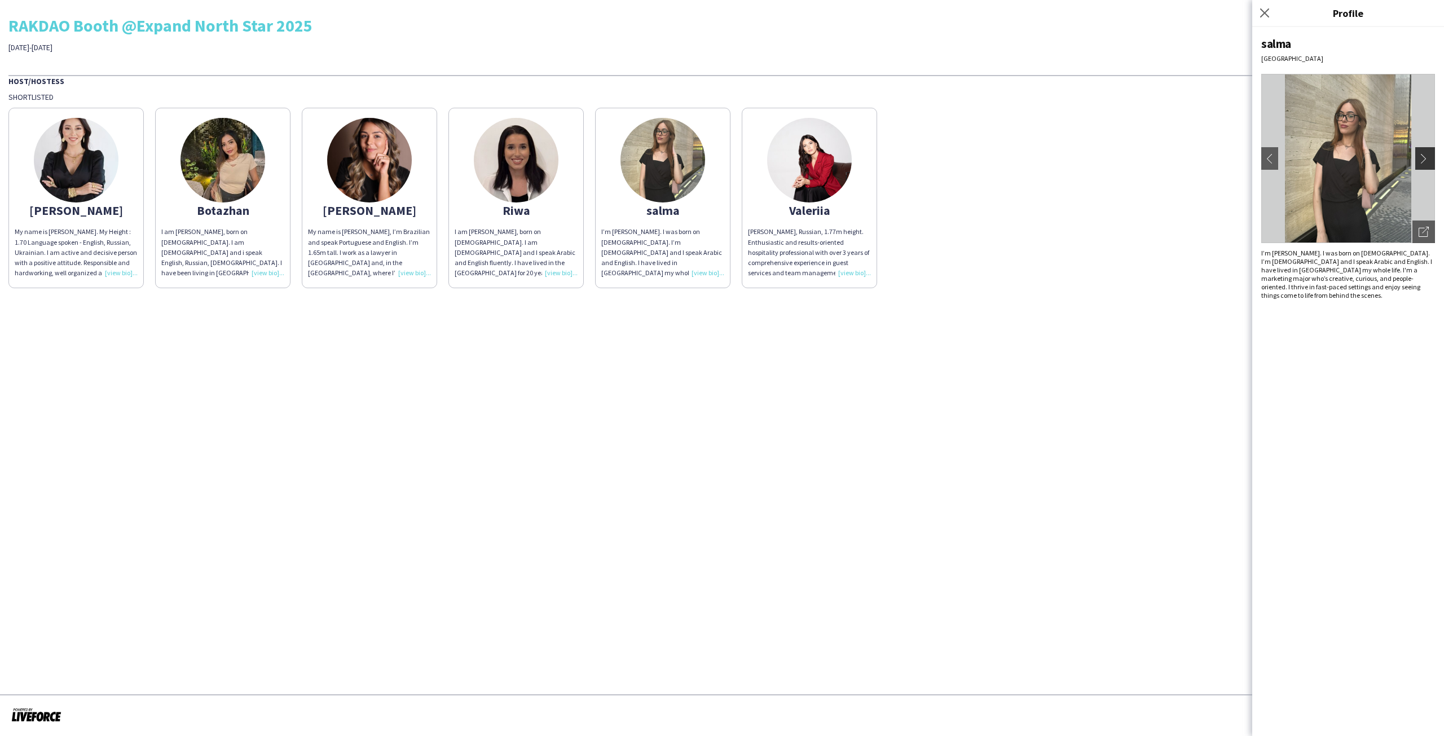
click at [1423, 158] on app-icon "chevron-right" at bounding box center [1426, 158] width 16 height 10
click at [1426, 152] on button "chevron-right" at bounding box center [1426, 158] width 23 height 23
click at [1424, 159] on app-icon "chevron-right" at bounding box center [1426, 158] width 16 height 10
click at [1421, 162] on app-icon "chevron-right" at bounding box center [1426, 158] width 16 height 10
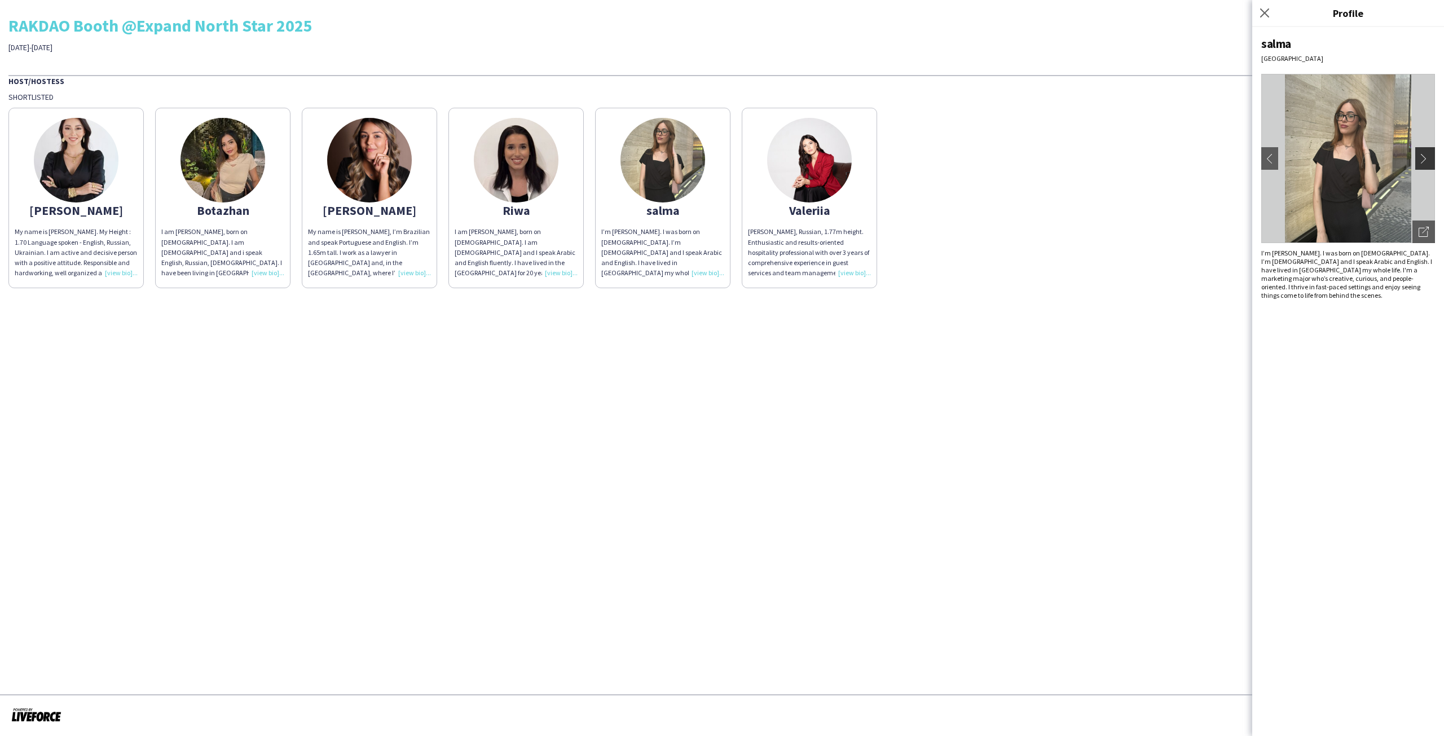
click at [1421, 162] on app-icon "chevron-right" at bounding box center [1426, 158] width 16 height 10
click at [1422, 160] on app-icon "chevron-right" at bounding box center [1426, 158] width 16 height 10
drag, startPoint x: 750, startPoint y: 166, endPoint x: 757, endPoint y: 164, distance: 7.3
click at [757, 164] on app-share-pages-crew-card "[PERSON_NAME], Russian, 1.77m height. Enthusiastic and results-oriented hospita…" at bounding box center [809, 198] width 135 height 180
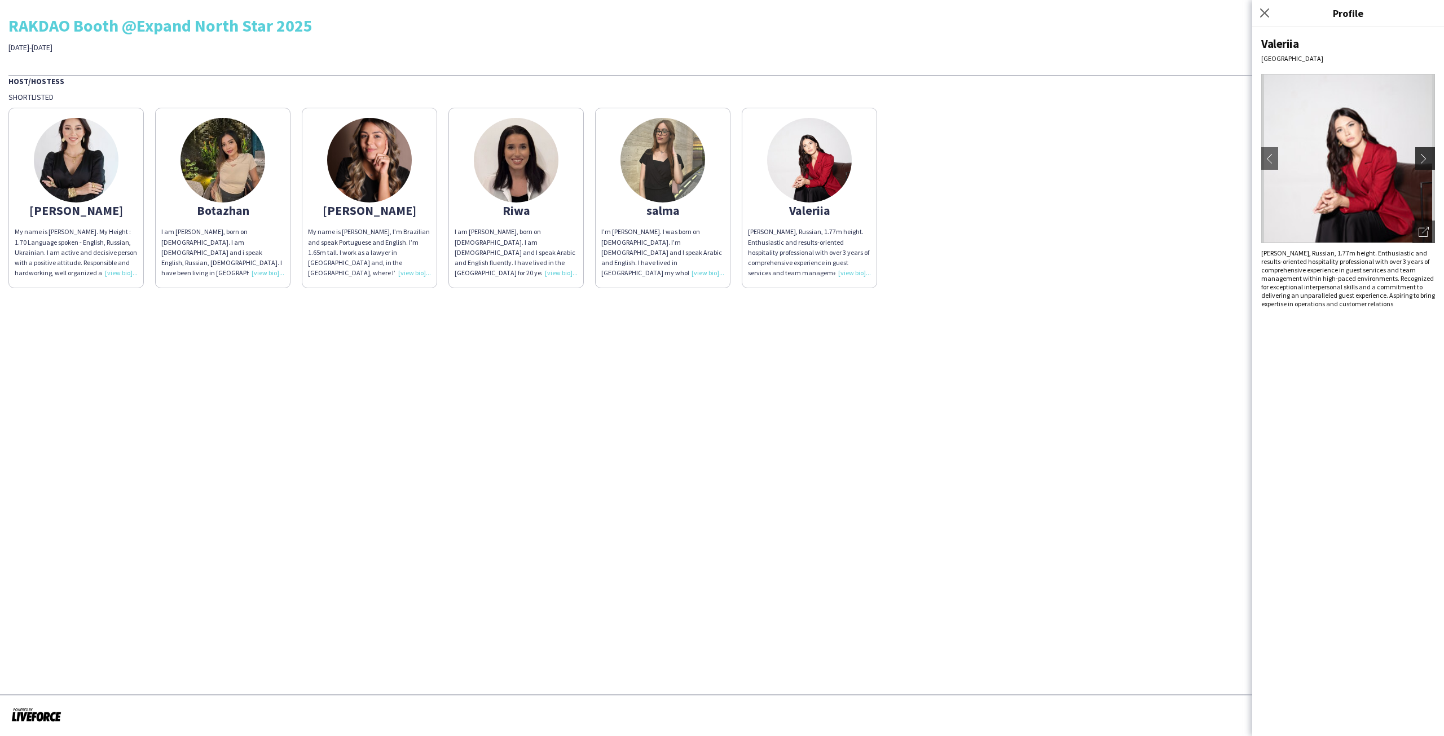
click at [1429, 153] on button "chevron-right" at bounding box center [1426, 158] width 23 height 23
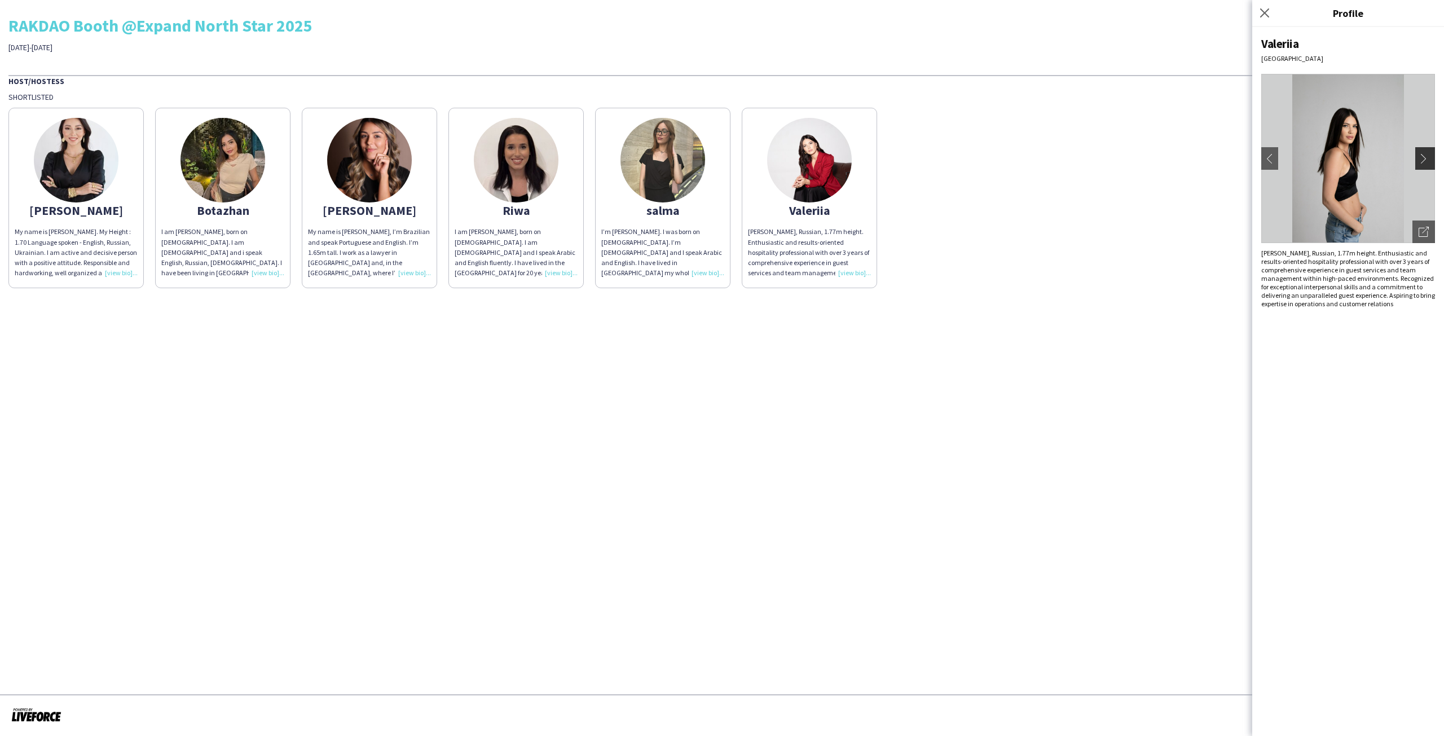
click at [1428, 158] on app-icon "chevron-right" at bounding box center [1426, 158] width 16 height 10
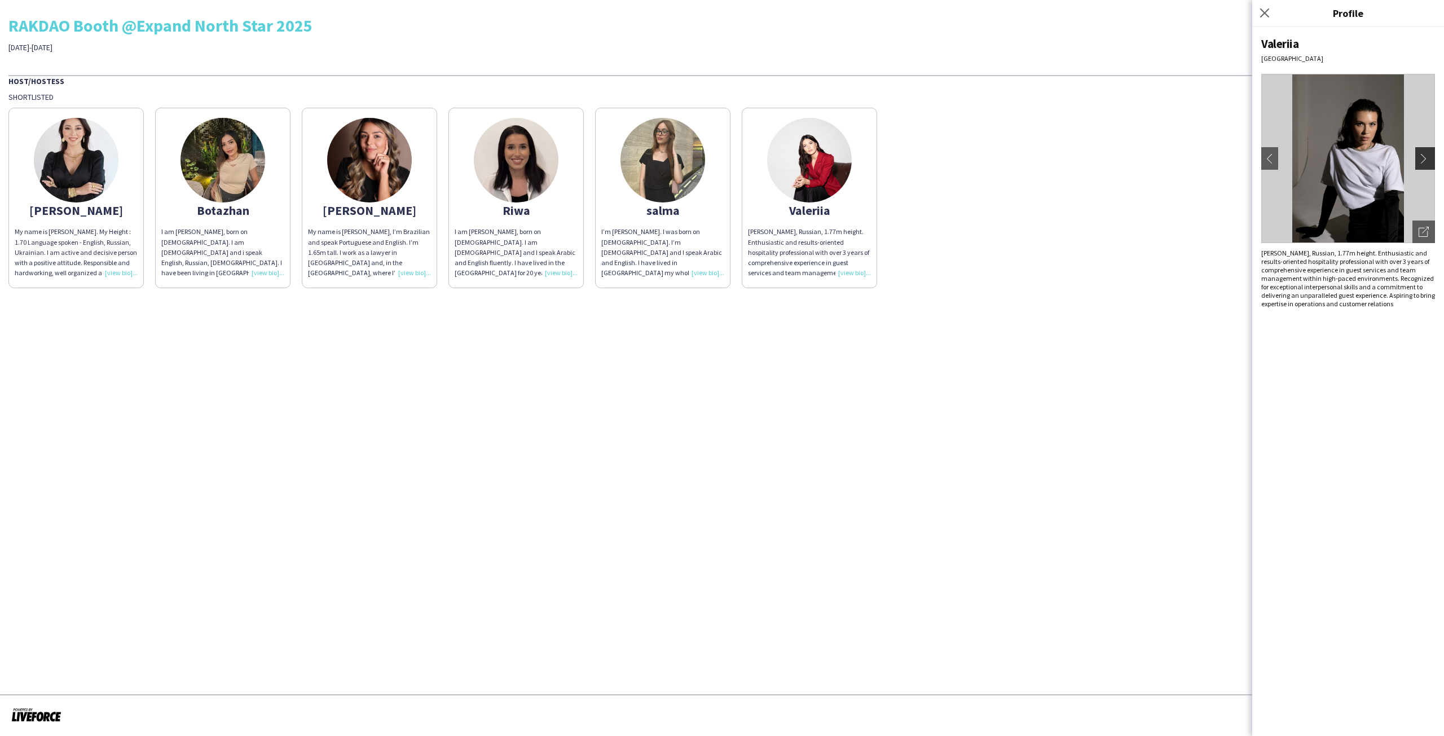
click at [1428, 158] on app-icon "chevron-right" at bounding box center [1426, 158] width 16 height 10
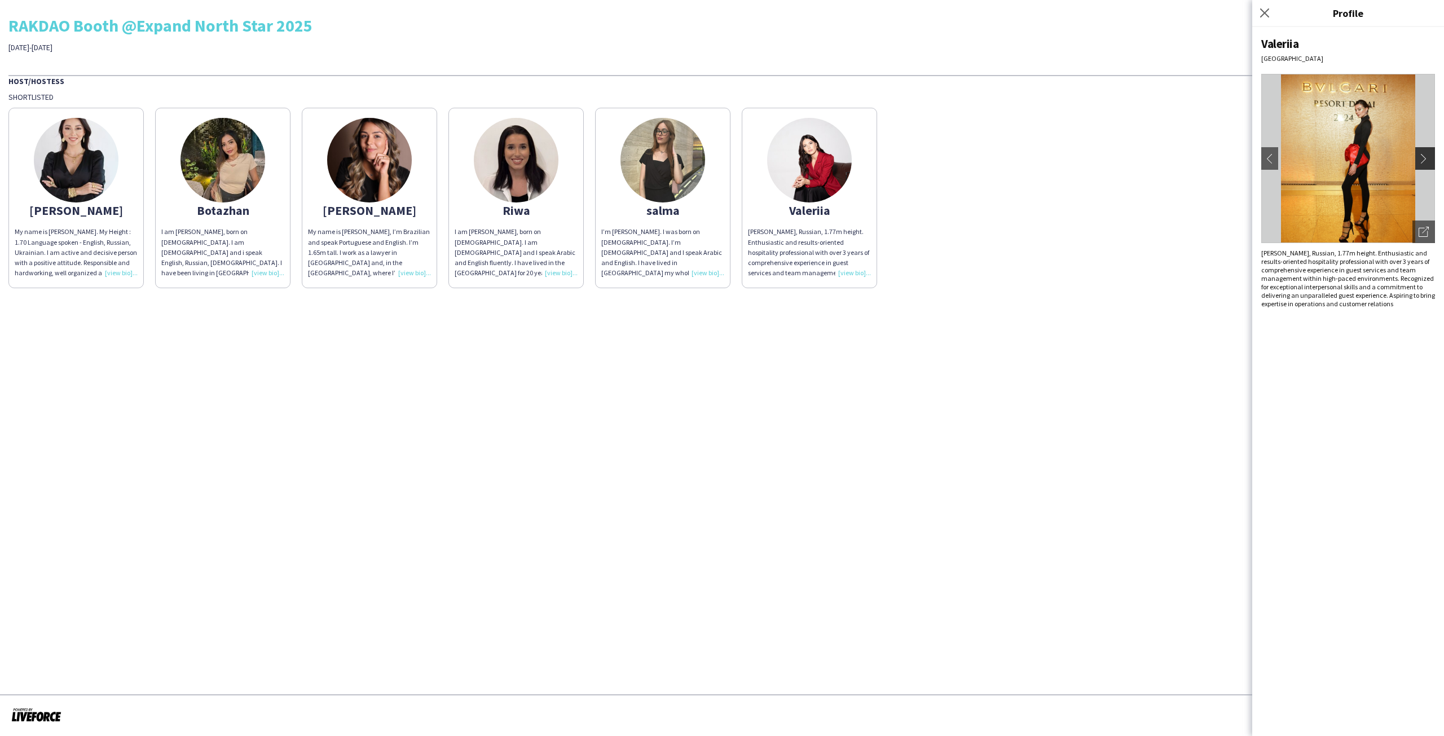
click at [1427, 158] on app-icon "chevron-right" at bounding box center [1426, 158] width 16 height 10
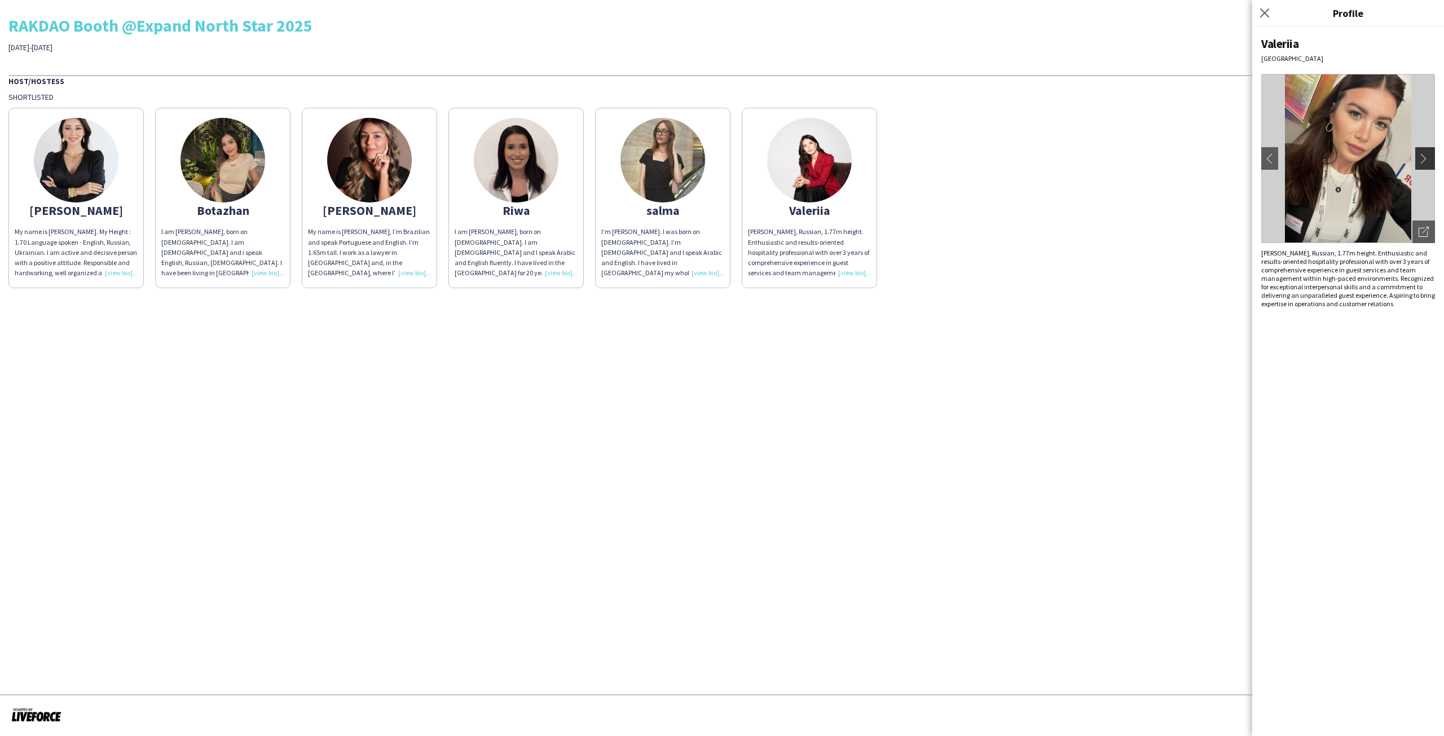
click at [1427, 158] on app-icon "chevron-right" at bounding box center [1426, 158] width 16 height 10
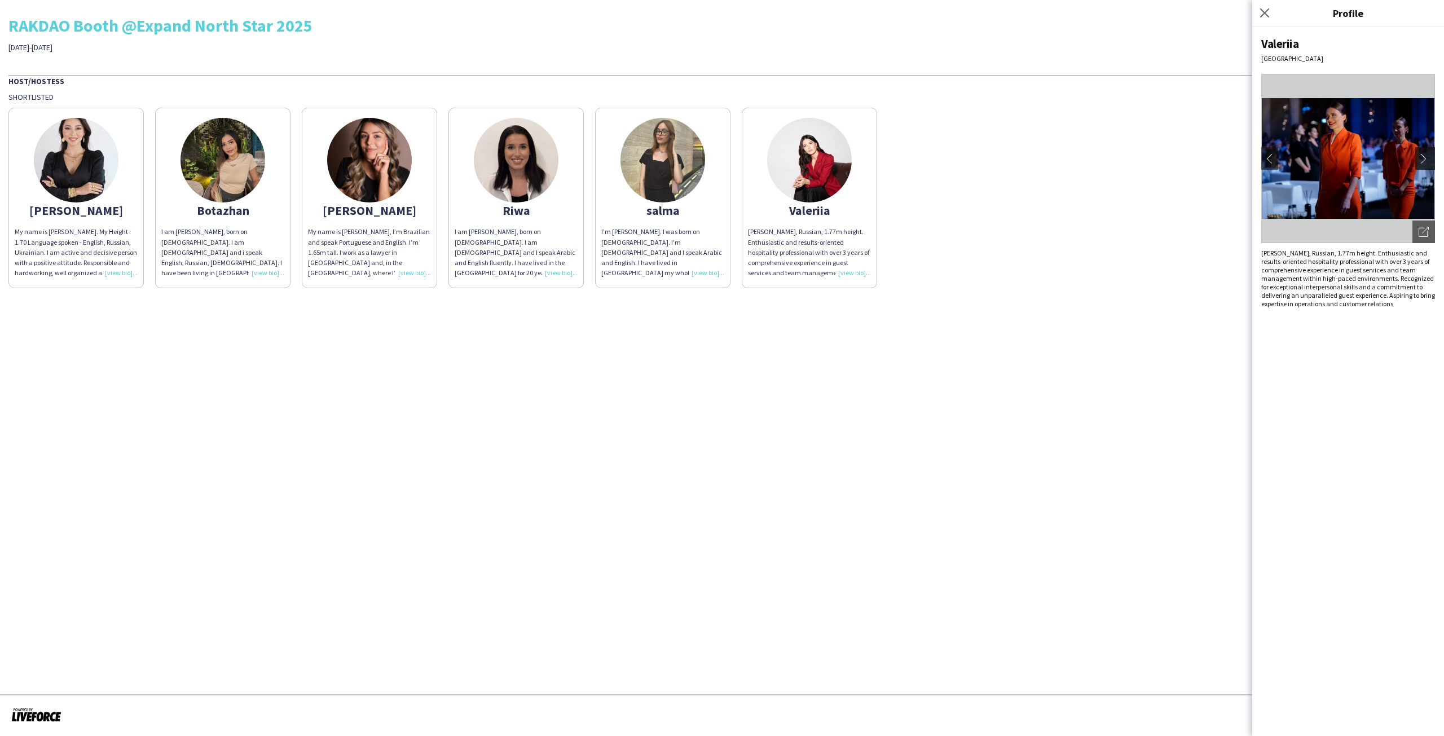
click at [1427, 158] on app-icon "chevron-right" at bounding box center [1426, 158] width 16 height 10
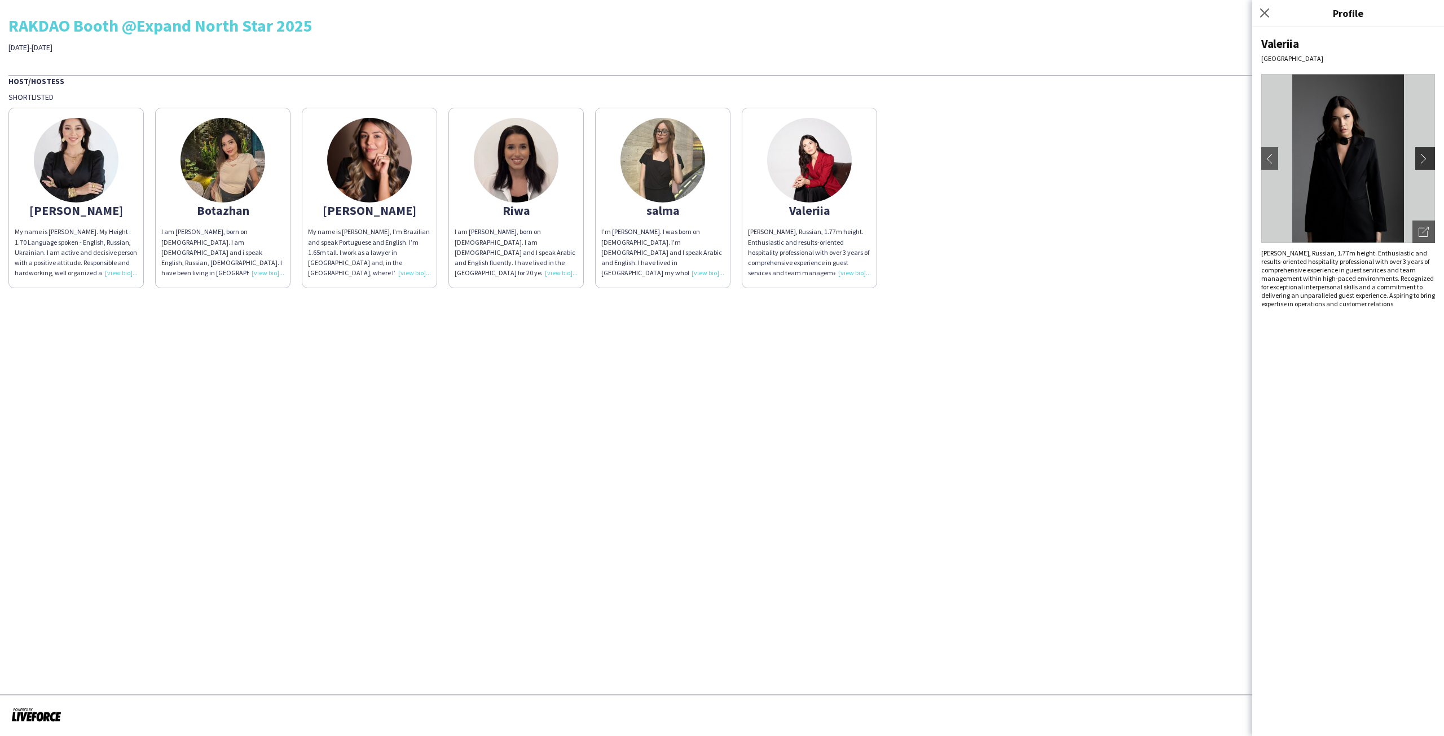
click at [1427, 158] on app-icon "chevron-right" at bounding box center [1426, 158] width 16 height 10
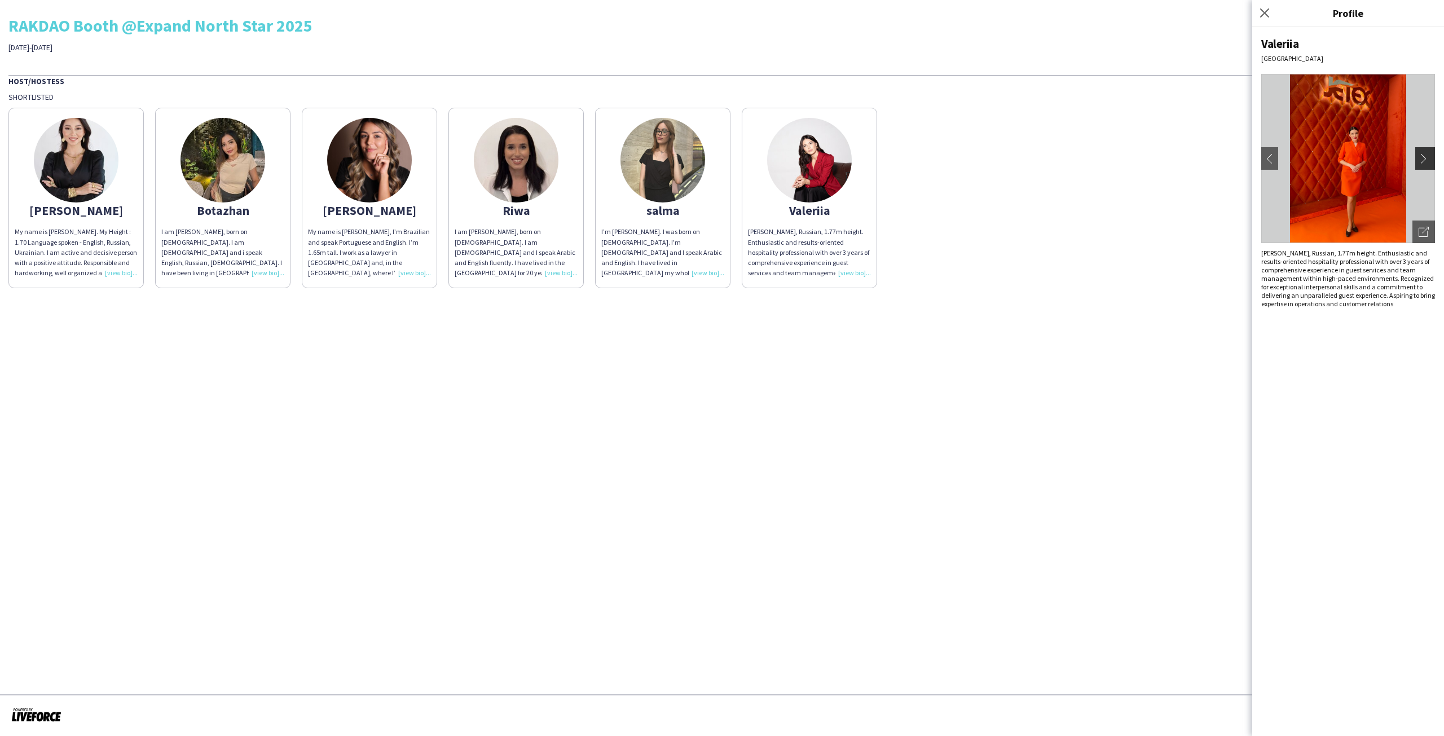
click at [1427, 158] on app-icon "chevron-right" at bounding box center [1426, 158] width 16 height 10
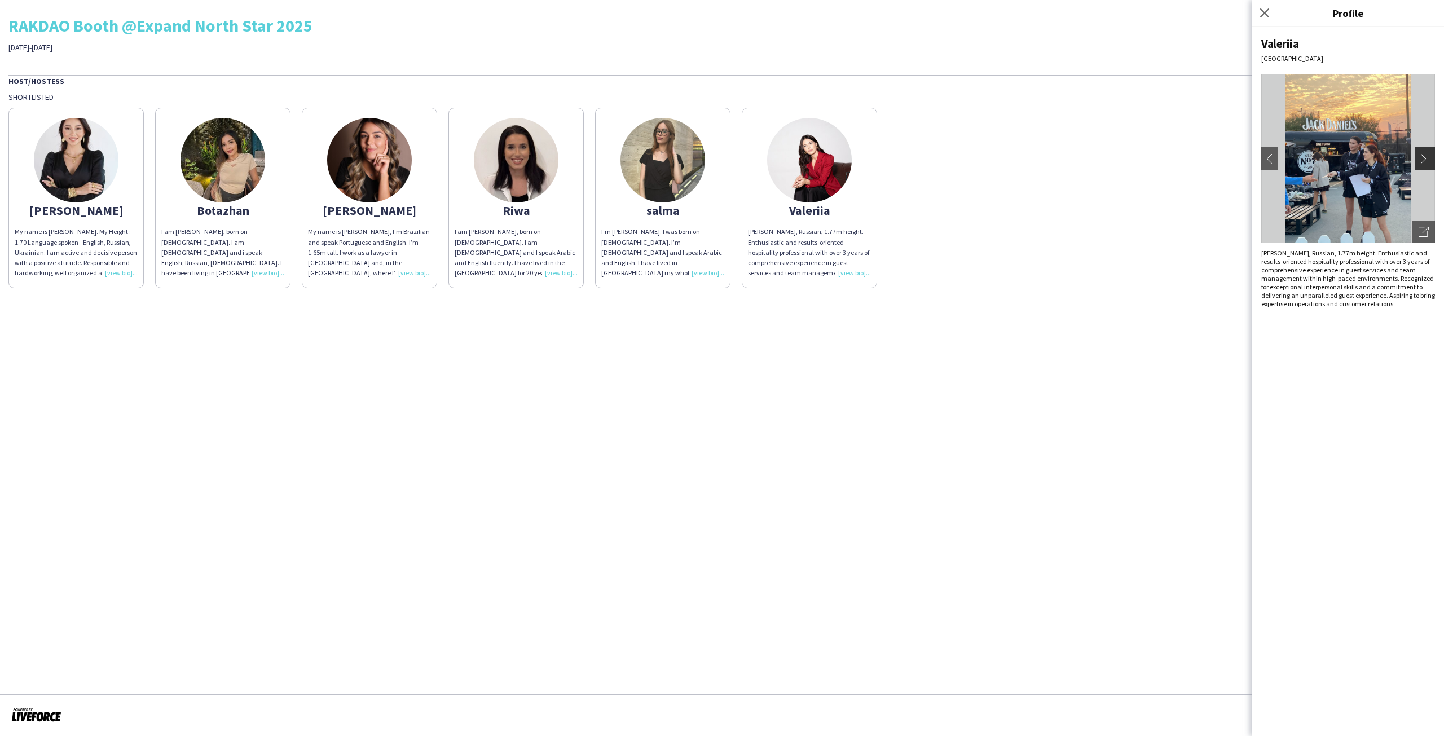
click at [1427, 158] on app-icon "chevron-right" at bounding box center [1426, 158] width 16 height 10
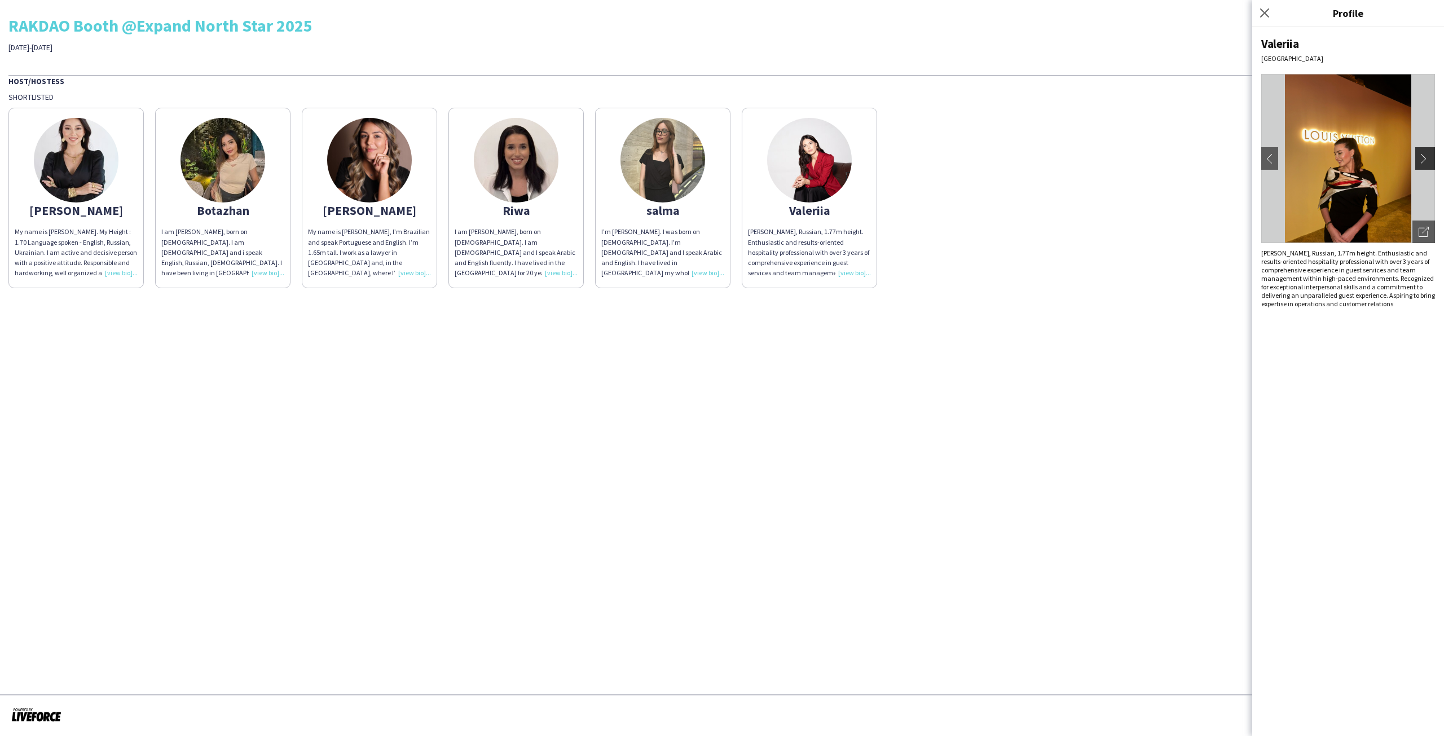
click at [1427, 158] on app-icon "chevron-right" at bounding box center [1426, 158] width 16 height 10
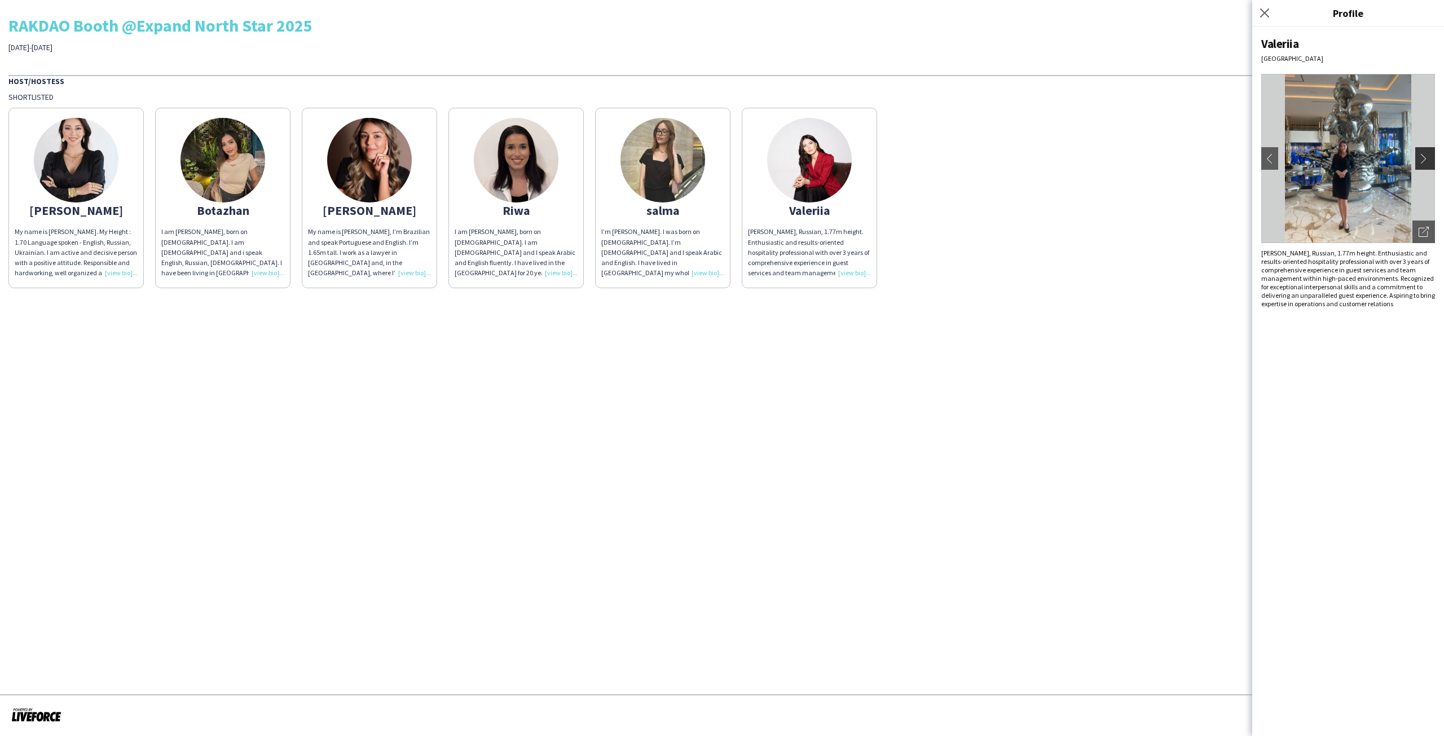
click at [1427, 158] on app-icon "chevron-right" at bounding box center [1426, 158] width 16 height 10
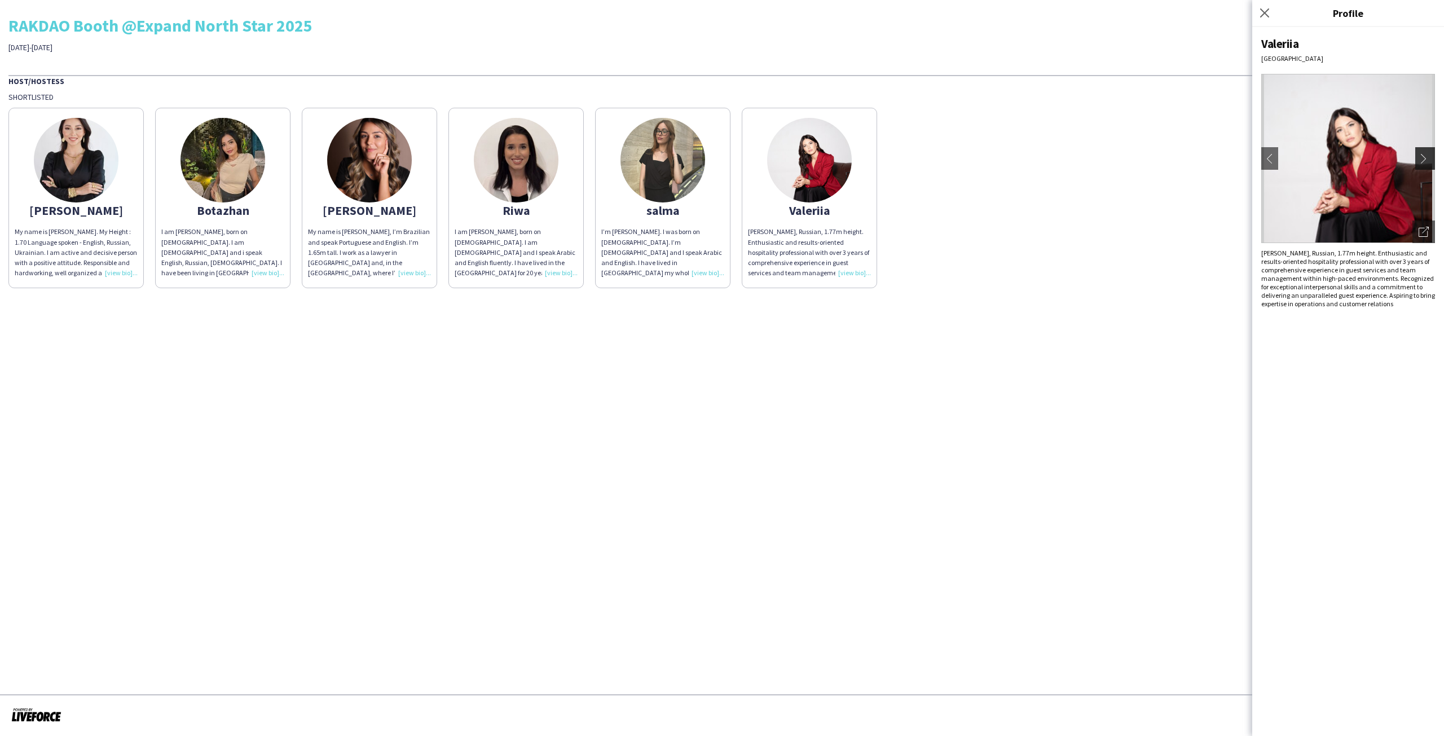
click at [1427, 158] on app-icon "chevron-right" at bounding box center [1426, 158] width 16 height 10
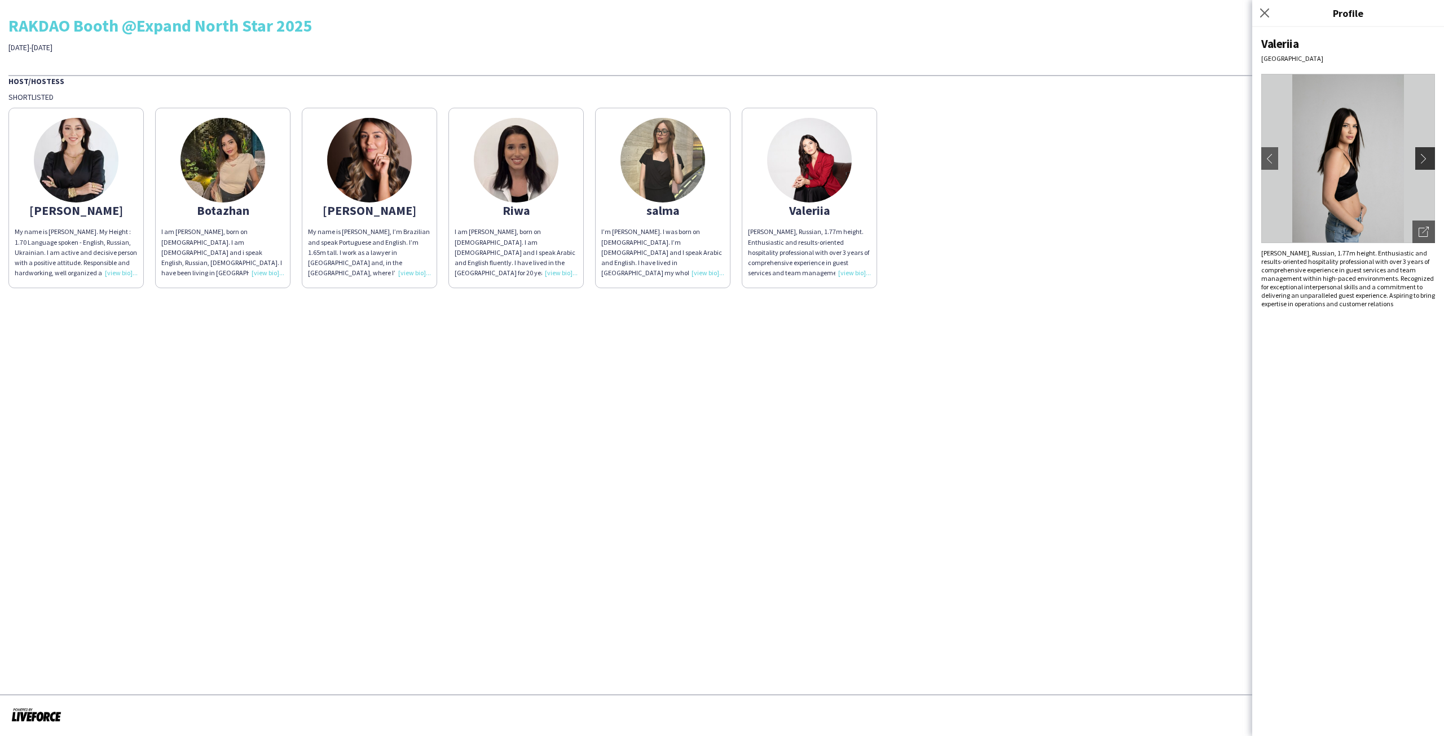
click at [1427, 158] on app-icon "chevron-right" at bounding box center [1426, 158] width 16 height 10
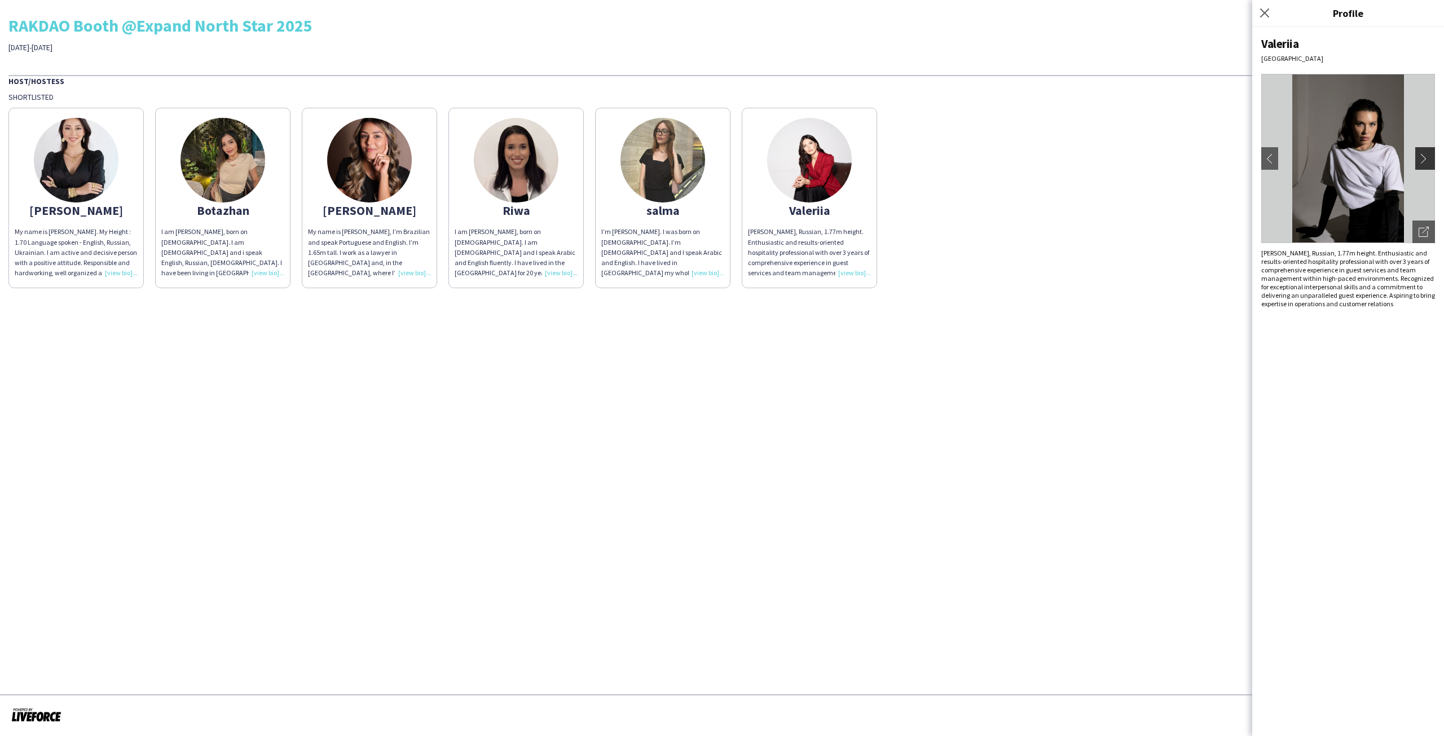
click at [1427, 158] on app-icon "chevron-right" at bounding box center [1426, 158] width 16 height 10
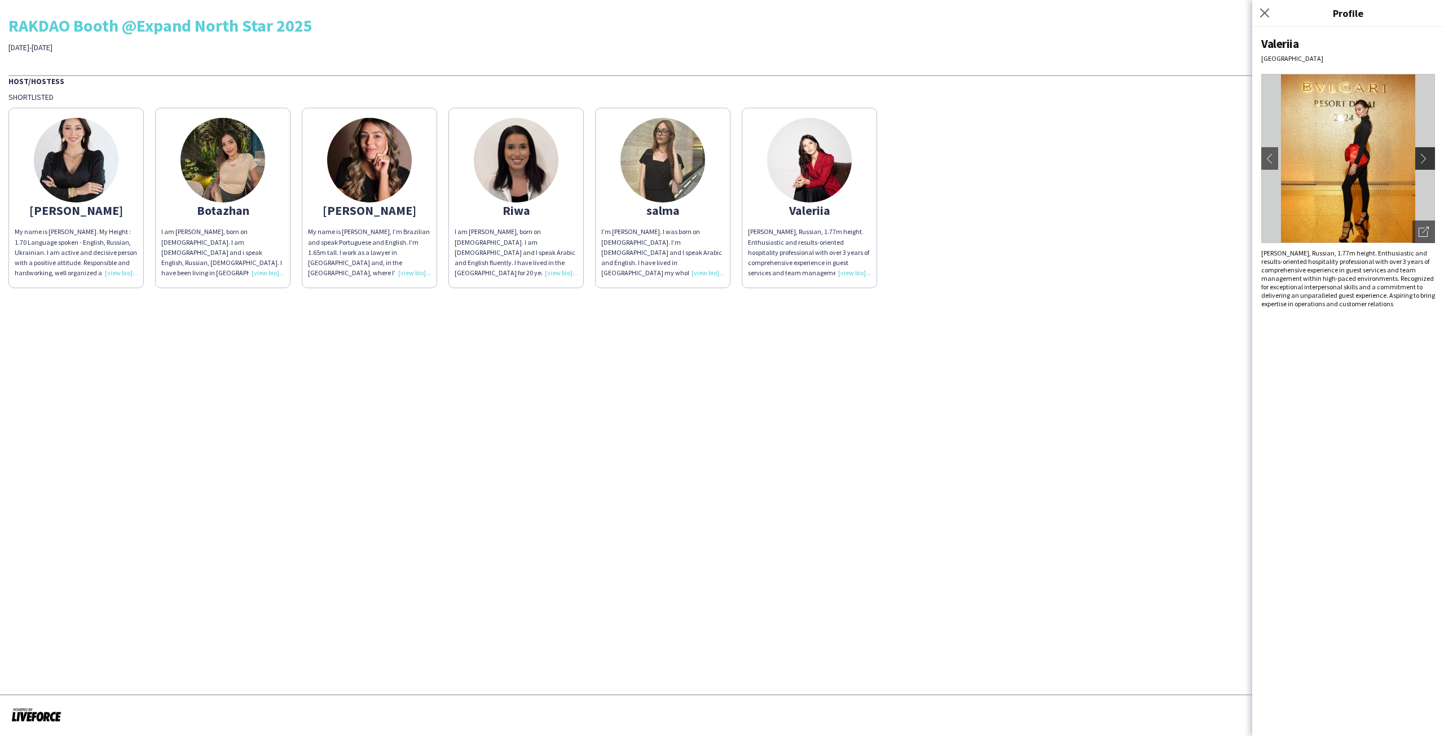
click at [1427, 158] on app-icon "chevron-right" at bounding box center [1426, 158] width 16 height 10
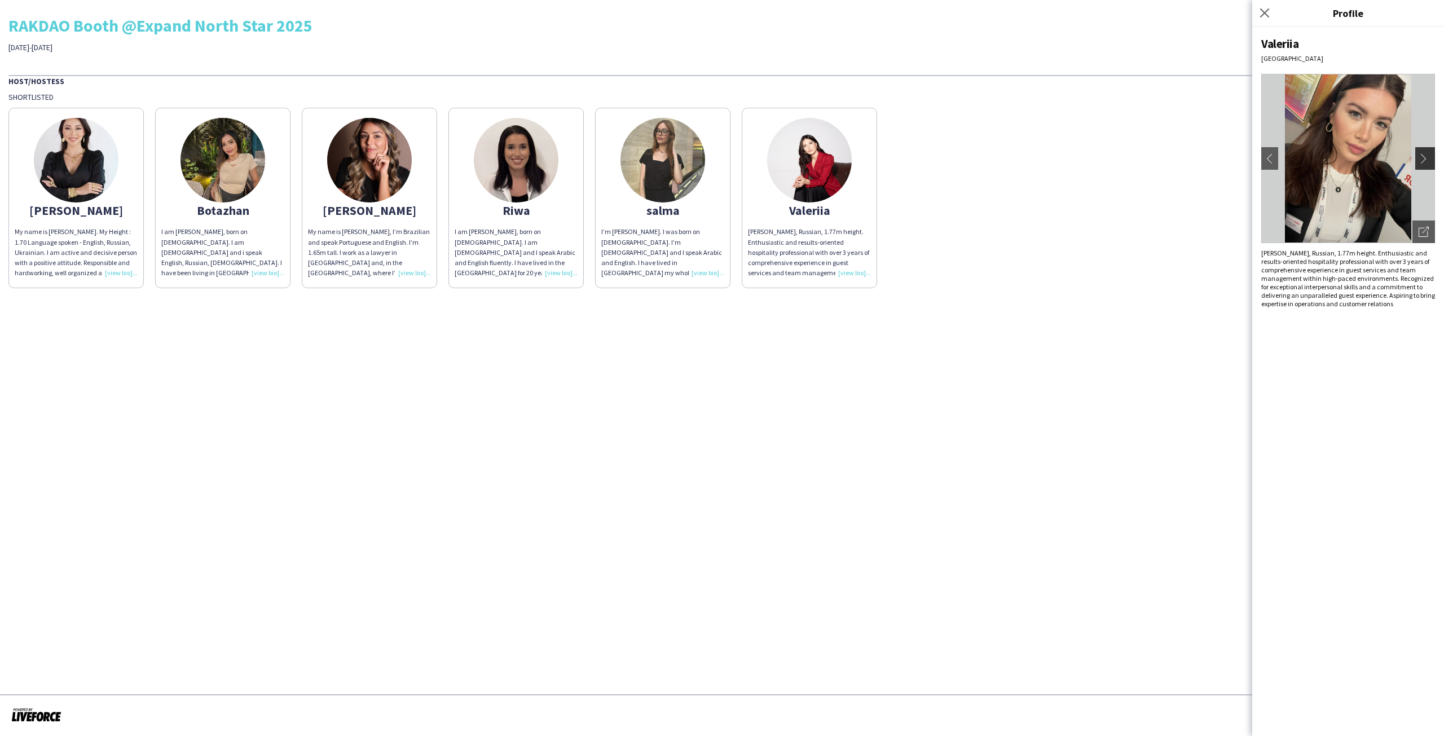
click at [1427, 158] on app-icon "chevron-right" at bounding box center [1426, 158] width 16 height 10
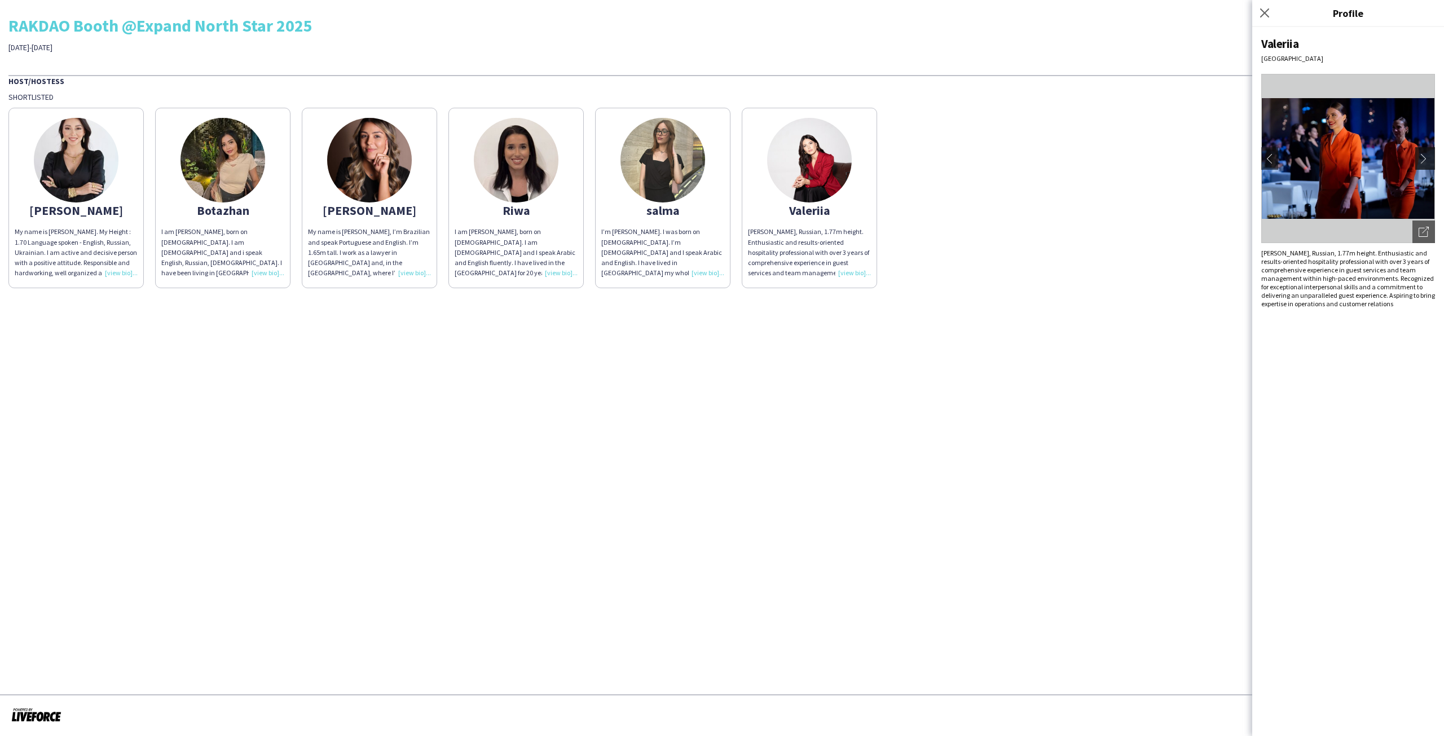
click at [1427, 158] on app-icon "chevron-right" at bounding box center [1426, 158] width 16 height 10
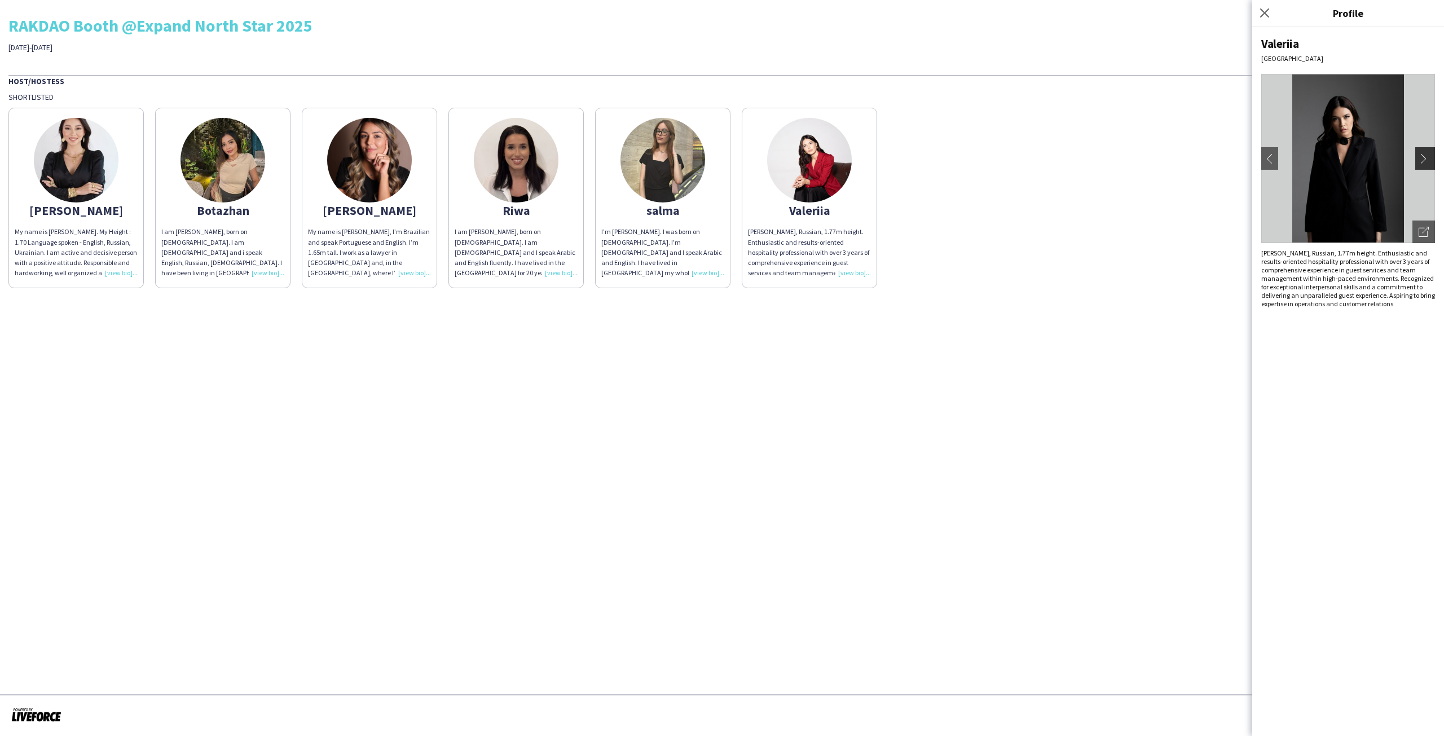
click at [1427, 158] on app-icon "chevron-right" at bounding box center [1426, 158] width 16 height 10
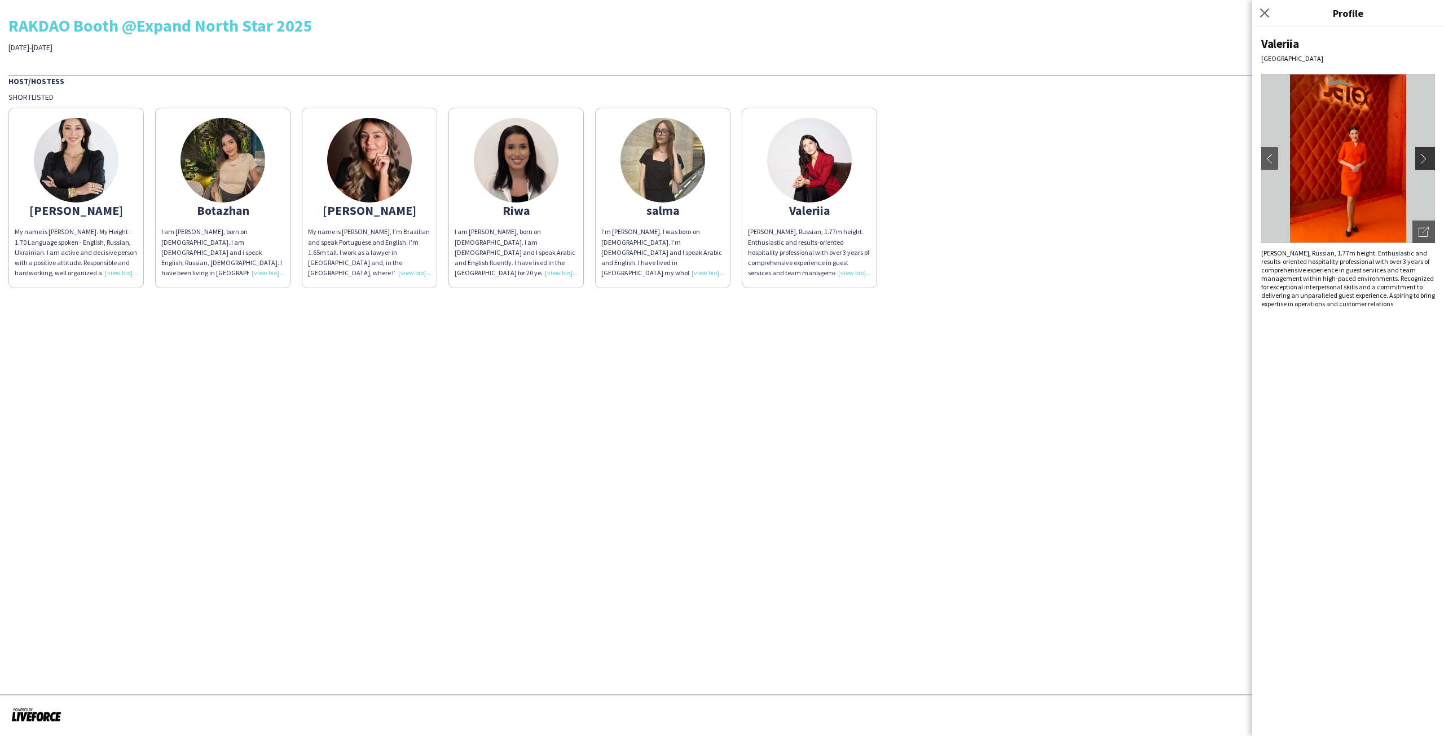
click at [1427, 158] on app-icon "chevron-right" at bounding box center [1426, 158] width 16 height 10
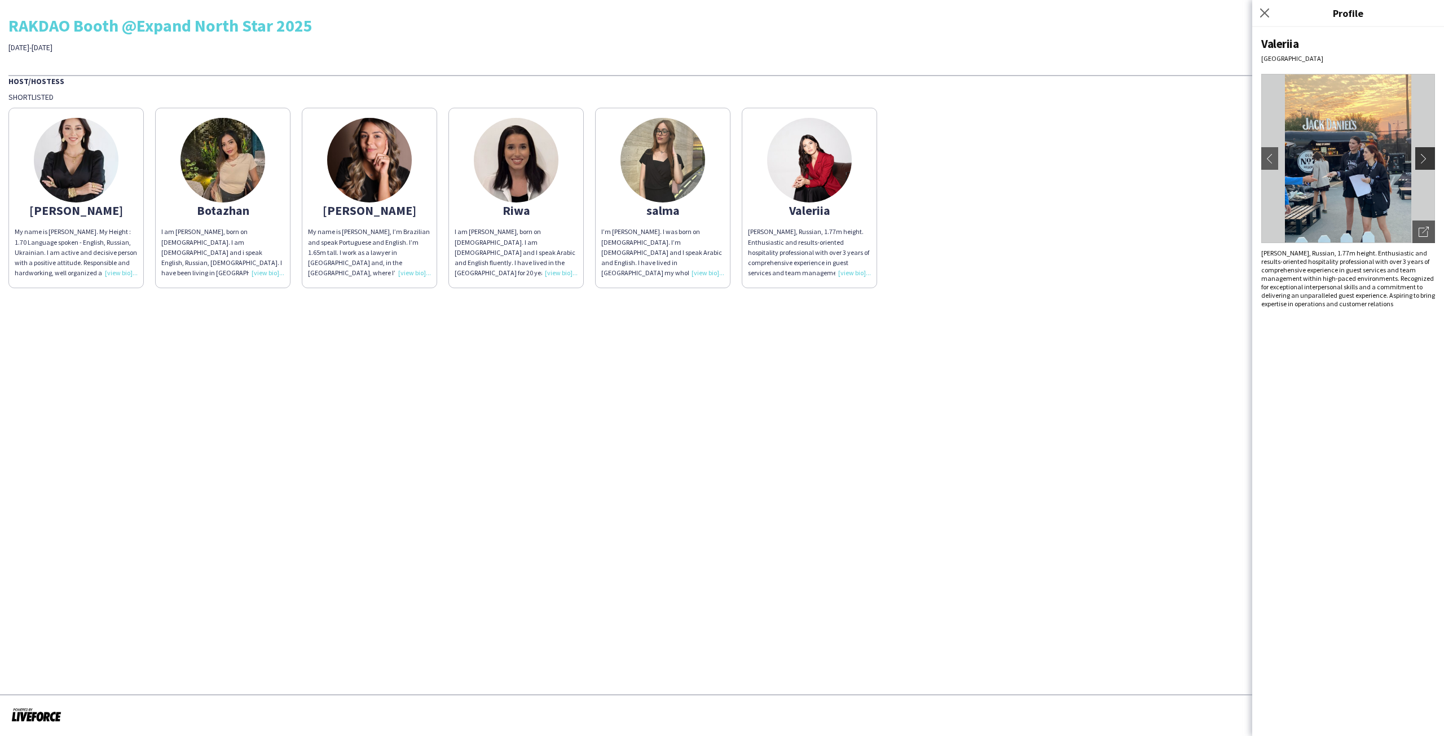
click at [1427, 158] on app-icon "chevron-right" at bounding box center [1426, 158] width 16 height 10
